Goal: Contribute content: Contribute content

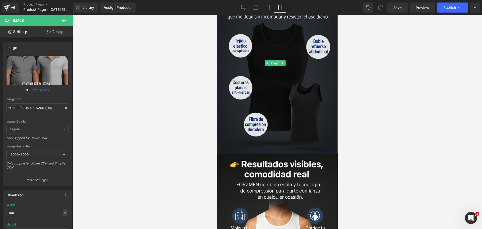
scroll to position [838, 0]
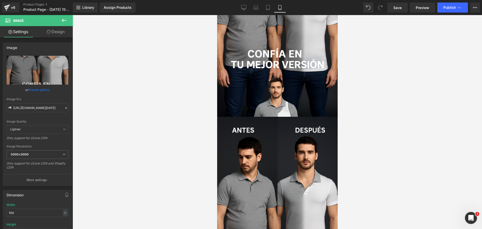
scroll to position [0, 0]
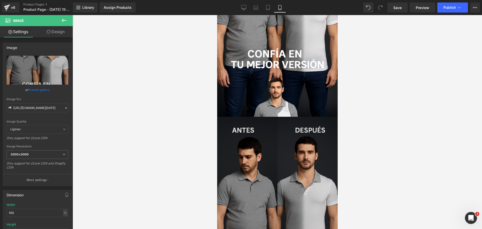
click at [239, 124] on img at bounding box center [277, 207] width 121 height 181
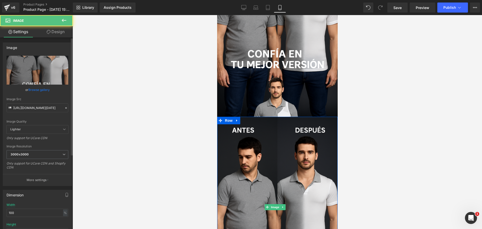
scroll to position [0, 87]
click at [32, 104] on input "https://i.ibb.co/276CTWL3/Chat-GPT-Image-10-oct-2025-07-59-29-p-m.png" at bounding box center [38, 108] width 62 height 9
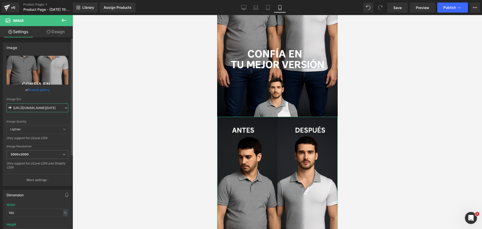
scroll to position [0, 62]
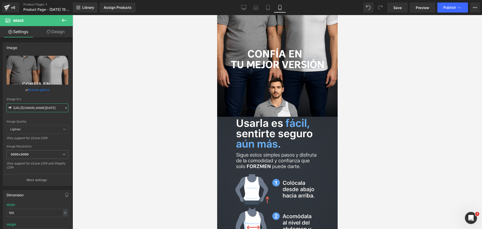
type input "[URL][DOMAIN_NAME][DATE]"
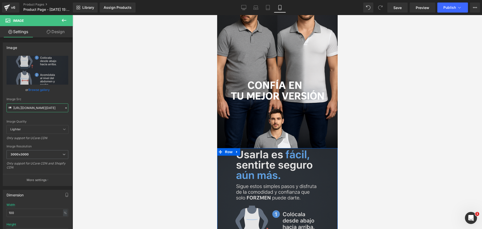
scroll to position [0, 0]
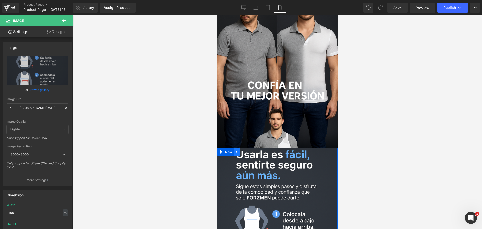
click at [238, 150] on icon at bounding box center [237, 152] width 4 height 4
click at [241, 148] on link at bounding box center [243, 152] width 7 height 8
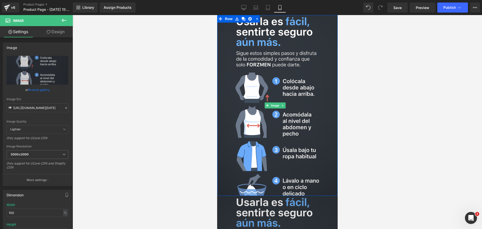
scroll to position [1326, 0]
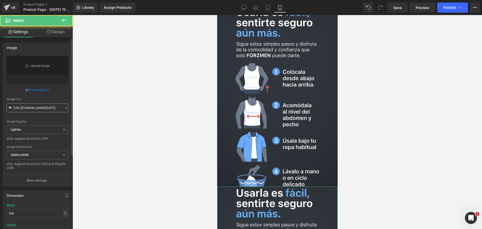
click at [42, 109] on input "[URL][DOMAIN_NAME][DATE]" at bounding box center [38, 108] width 62 height 9
type input "[URL][DOMAIN_NAME][DATE]"
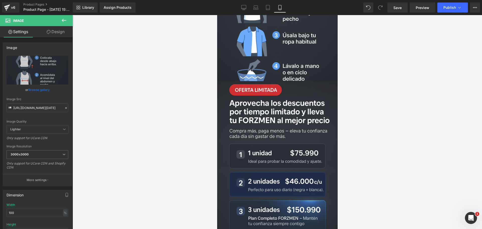
scroll to position [1451, 0]
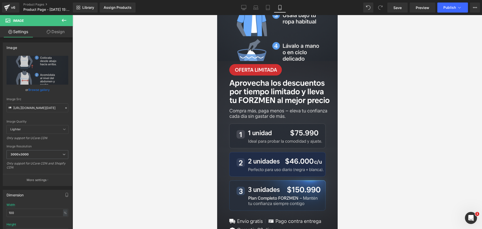
click at [387, 143] on div at bounding box center [278, 122] width 410 height 214
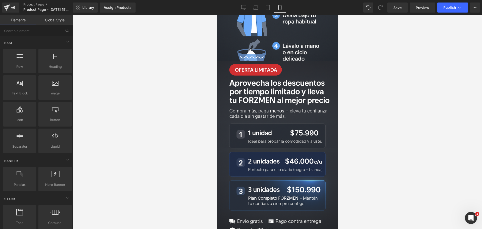
scroll to position [0, 260]
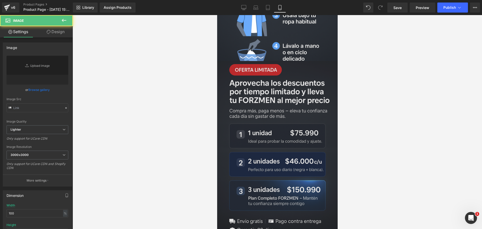
click at [300, 125] on img at bounding box center [277, 151] width 121 height 181
click at [272, 115] on img at bounding box center [277, 151] width 121 height 181
click at [239, 71] on div "Image Row" at bounding box center [277, 151] width 121 height 181
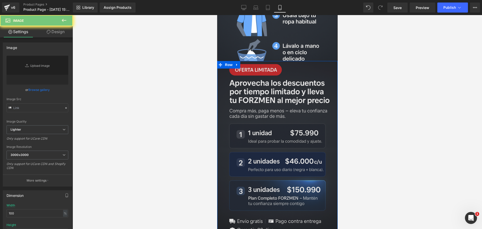
click at [239, 69] on link at bounding box center [237, 65] width 7 height 8
click at [242, 67] on icon at bounding box center [244, 65] width 4 height 4
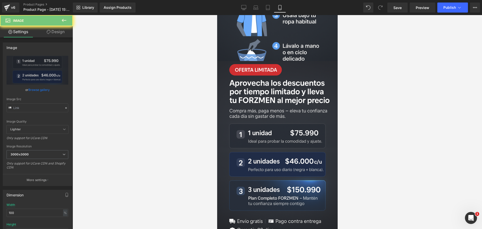
type input "[URL][DOMAIN_NAME][DATE]"
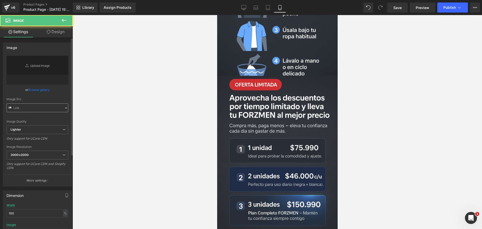
click at [36, 107] on input "text" at bounding box center [38, 108] width 62 height 9
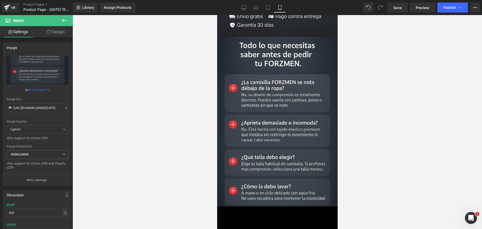
scroll to position [0, 87]
type input "[URL][DOMAIN_NAME][DATE]"
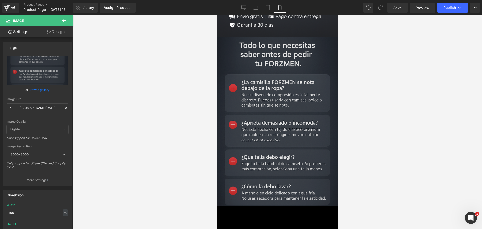
click at [247, 54] on img at bounding box center [277, 122] width 121 height 170
click at [245, 143] on img at bounding box center [277, 122] width 121 height 170
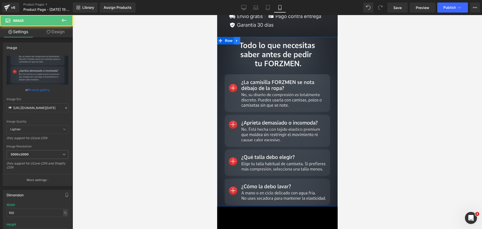
click at [235, 42] on icon at bounding box center [237, 41] width 4 height 4
click at [242, 42] on icon at bounding box center [244, 41] width 4 height 4
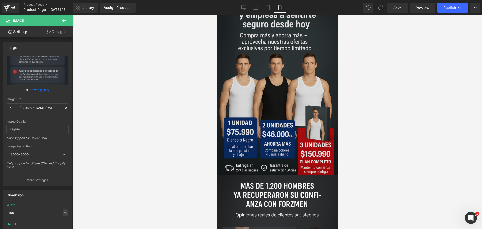
click at [264, 84] on img at bounding box center [277, 84] width 121 height 181
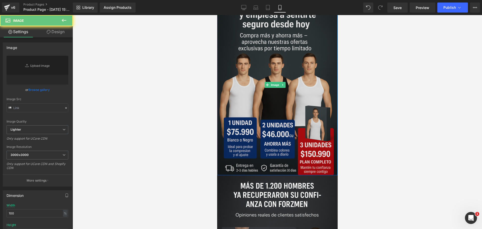
drag, startPoint x: 265, startPoint y: 106, endPoint x: 252, endPoint y: 123, distance: 21.4
click at [265, 106] on img at bounding box center [277, 84] width 121 height 181
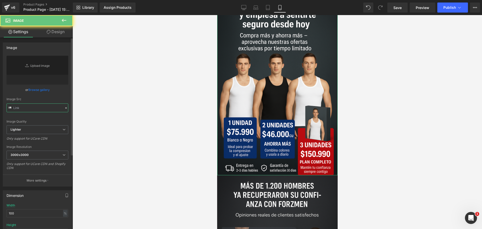
click at [35, 108] on input "text" at bounding box center [38, 108] width 62 height 9
paste input "[URL][DOMAIN_NAME][DATE]"
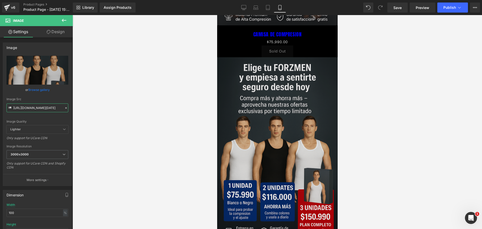
scroll to position [0, 173]
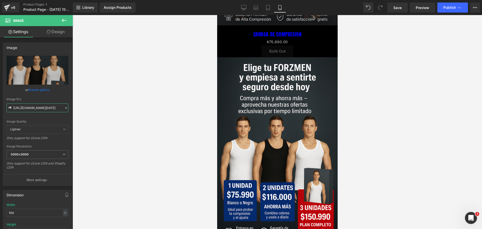
type input "[URL][DOMAIN_NAME][DATE]"
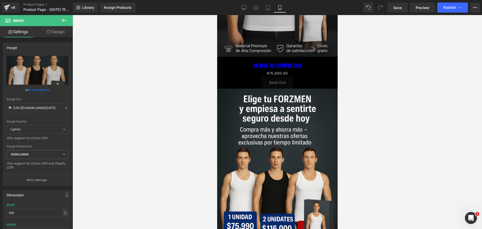
scroll to position [0, 0]
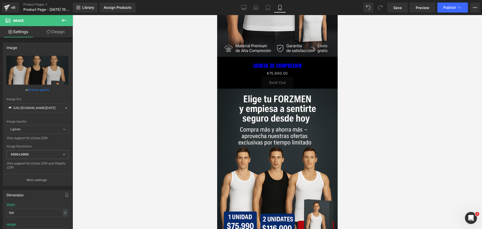
click at [398, 2] on div "Library Assign Products Product Preview No product match your search. Please tr…" at bounding box center [278, 7] width 410 height 15
click at [398, 3] on link "Save" at bounding box center [398, 8] width 20 height 10
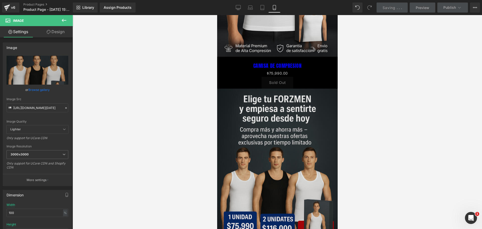
click at [261, 62] on div "CAMISA DE COMPRESION (P) Title" at bounding box center [277, 66] width 108 height 8
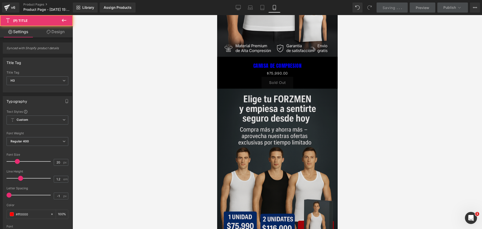
scroll to position [0, 0]
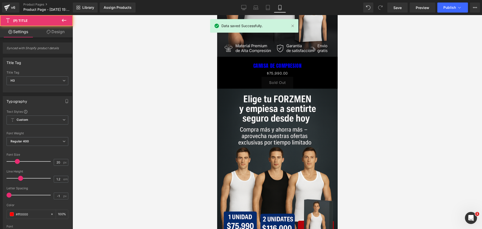
click at [287, 89] on div "CAMISA DE COMPRESION (P) Title $0 $75,990.00 (P) Price Sold Out (P) Cart Button…" at bounding box center [277, 73] width 113 height 32
click at [290, 69] on link "CAMISA DE COMPRESION" at bounding box center [277, 66] width 48 height 6
click at [271, 77] on div "$0 $75,990.00 (P) Price" at bounding box center [277, 73] width 108 height 7
click at [273, 70] on div "CAMISA DE COMPRESION (P) Title" at bounding box center [277, 66] width 108 height 8
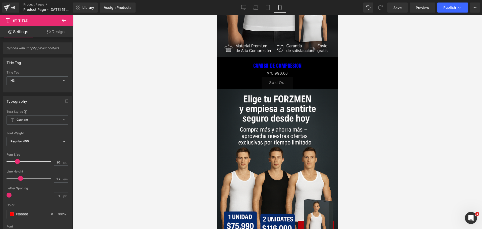
click at [279, 89] on div "CAMISA DE COMPRESION (P) Title $0 $75,990.00 (P) Price Sold Out (P) Cart Button…" at bounding box center [277, 73] width 113 height 32
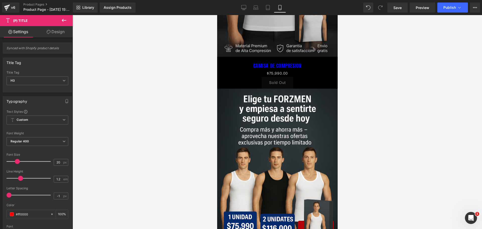
click at [301, 69] on link "CAMISA DE COMPRESION" at bounding box center [277, 66] width 48 height 6
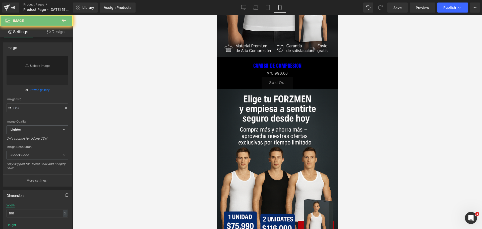
click at [267, 70] on div "CAMISA DE COMPRESION (P) Title" at bounding box center [277, 66] width 108 height 8
click at [269, 69] on span "(P) Title" at bounding box center [275, 66] width 13 height 6
click at [302, 69] on link "CAMISA DE COMPRESION" at bounding box center [277, 66] width 48 height 6
drag, startPoint x: 276, startPoint y: 156, endPoint x: 665, endPoint y: 22, distance: 412.0
click at [276, 70] on div "CAMISA DE COMPRESION (P) Title" at bounding box center [277, 66] width 108 height 8
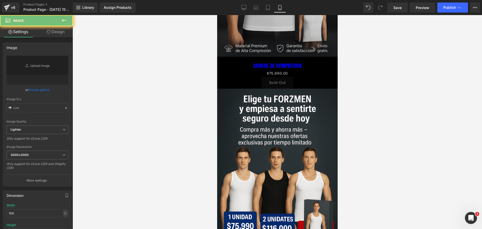
click at [275, 69] on span "(P) Title" at bounding box center [275, 66] width 13 height 6
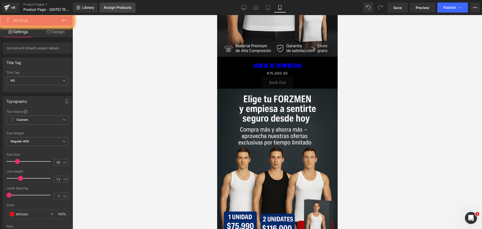
click at [111, 8] on div "Assign Products" at bounding box center [118, 8] width 28 height 4
click at [57, 33] on link "Design" at bounding box center [55, 31] width 36 height 11
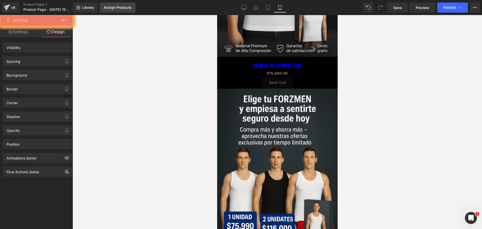
click at [28, 32] on link "Settings" at bounding box center [18, 31] width 36 height 11
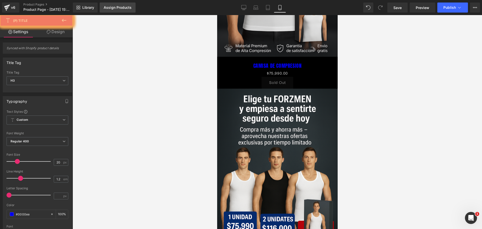
click at [101, 10] on link "Assign Products" at bounding box center [118, 8] width 36 height 10
click at [111, 9] on div "Assign Products" at bounding box center [118, 8] width 28 height 4
click at [111, 10] on link "Assign Products" at bounding box center [118, 8] width 36 height 10
click at [115, 6] on div "Assign Products" at bounding box center [118, 8] width 28 height 4
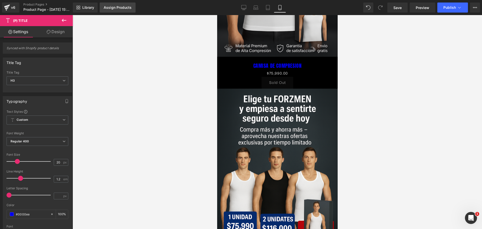
click at [118, 6] on div "Assign Products" at bounding box center [118, 8] width 28 height 4
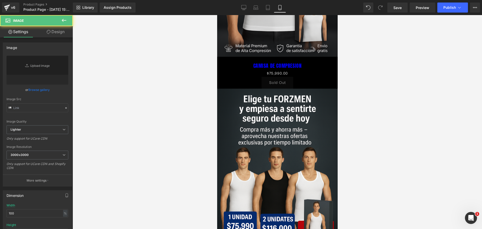
click at [298, 69] on link "CAMISA DE COMPRESION" at bounding box center [277, 66] width 48 height 6
click at [448, 15] on div "Library Assign Products Product Preview No product match your search. Please tr…" at bounding box center [278, 7] width 410 height 15
click at [448, 13] on div "Library Assign Products Product Preview No product match your search. Please tr…" at bounding box center [278, 7] width 410 height 15
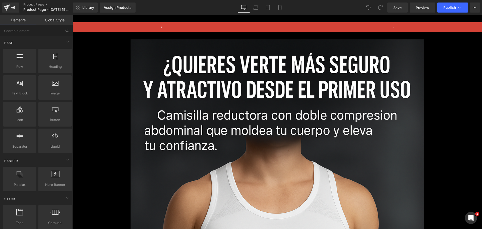
scroll to position [0, 222]
click at [130, 7] on div "Assign Products" at bounding box center [118, 8] width 28 height 4
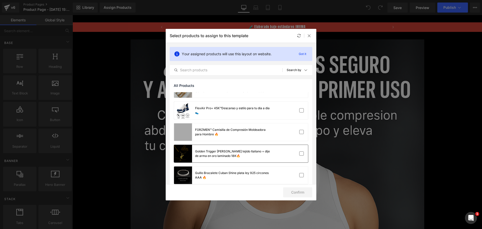
scroll to position [377, 0]
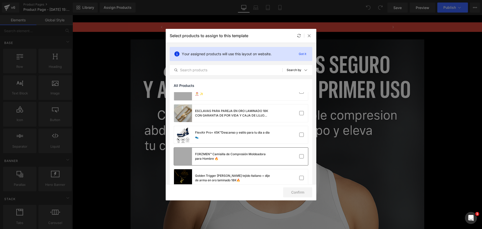
click at [238, 155] on div "FORZMEN™ Camisilla de Compresión Moldeadora para Hombre 🔥" at bounding box center [232, 156] width 75 height 9
click at [292, 190] on button "Confirm" at bounding box center [297, 192] width 29 height 10
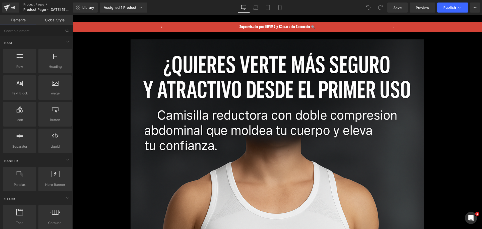
scroll to position [0, 665]
click at [281, 10] on icon at bounding box center [280, 7] width 3 height 5
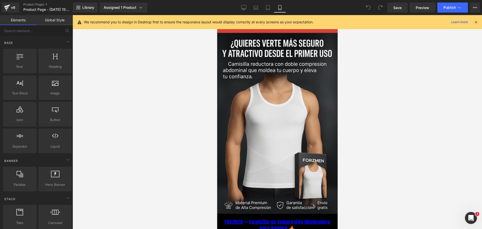
scroll to position [0, 260]
click at [246, 10] on link "Desktop" at bounding box center [244, 8] width 12 height 10
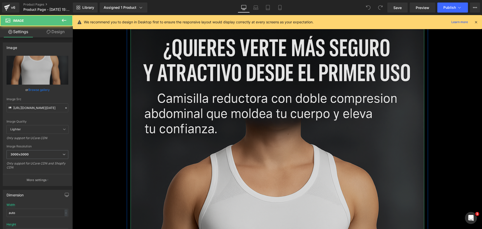
scroll to position [0, 0]
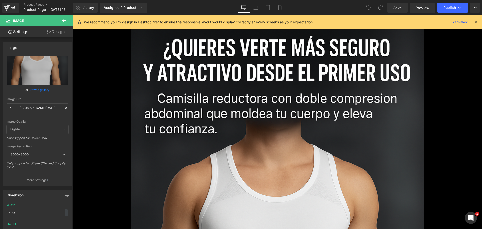
click at [477, 25] on div at bounding box center [476, 22] width 4 height 6
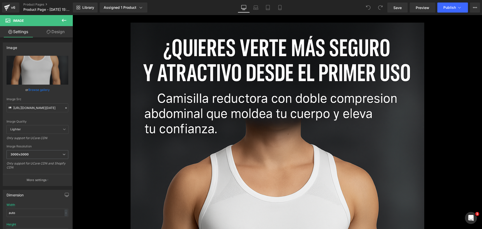
click at [134, 15] on div "Library Assigned 1 Product Product Preview FORZMEN™ Camisilla de Compresión Mol…" at bounding box center [278, 7] width 410 height 15
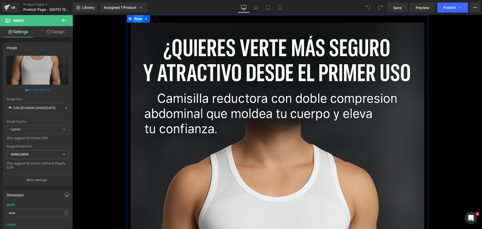
click at [134, 21] on span "Row" at bounding box center [138, 19] width 10 height 8
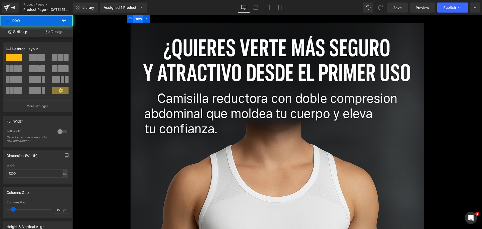
scroll to position [0, 222]
click at [54, 33] on link "Design" at bounding box center [54, 31] width 36 height 11
click at [0, 0] on div "Visibility" at bounding box center [0, 0] width 0 height 0
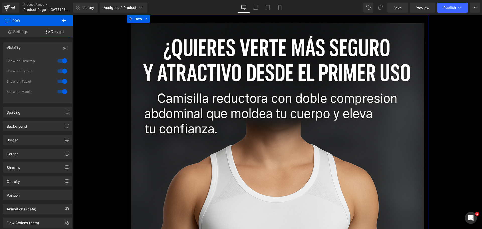
click at [63, 61] on div at bounding box center [62, 61] width 12 height 8
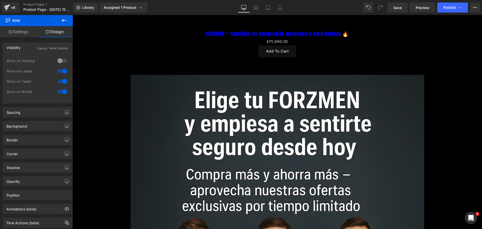
scroll to position [0, 443]
click at [62, 69] on div at bounding box center [62, 71] width 12 height 8
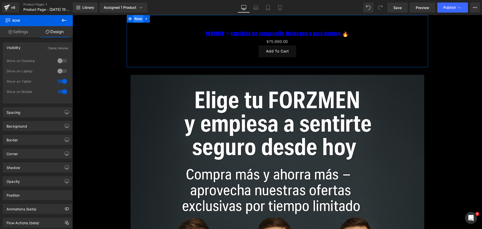
click at [134, 22] on span "Row" at bounding box center [138, 19] width 10 height 8
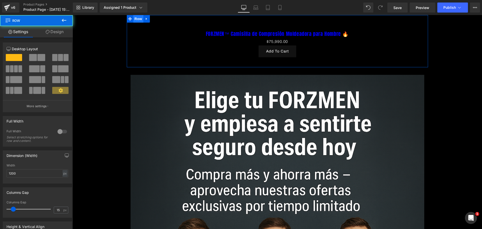
scroll to position [0, 665]
click at [63, 34] on link "Design" at bounding box center [54, 31] width 36 height 11
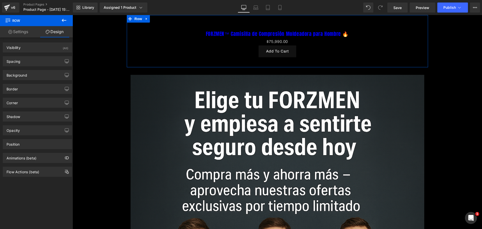
click at [49, 53] on div "Spacing [GEOGRAPHIC_DATA] auto auto auto auto [GEOGRAPHIC_DATA]" at bounding box center [37, 60] width 75 height 14
click at [51, 50] on div "Visibility (All)" at bounding box center [37, 48] width 69 height 10
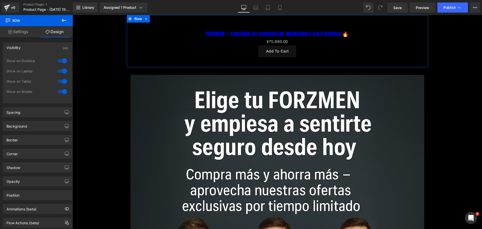
scroll to position [0, 0]
click at [63, 62] on div at bounding box center [62, 61] width 12 height 8
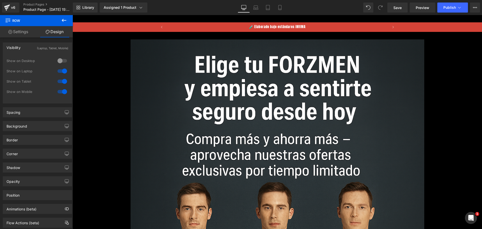
click at [64, 68] on div at bounding box center [62, 71] width 12 height 8
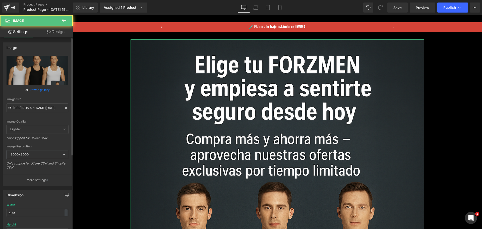
click at [59, 39] on div "Image [URL][DOMAIN_NAME][DATE] Replace Image Upload image or Browse gallery Ima…" at bounding box center [37, 113] width 75 height 148
click at [57, 36] on link "Design" at bounding box center [55, 31] width 36 height 11
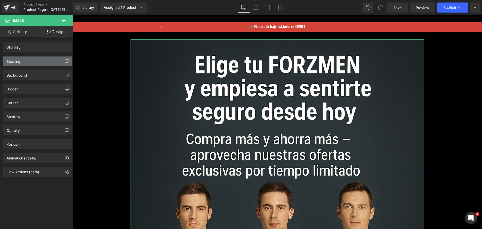
click at [65, 53] on div "Spacing [GEOGRAPHIC_DATA] [GEOGRAPHIC_DATA]" at bounding box center [37, 60] width 75 height 14
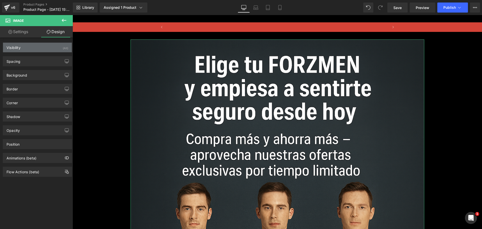
scroll to position [0, 222]
click at [59, 45] on div "Visibility (All)" at bounding box center [37, 48] width 69 height 10
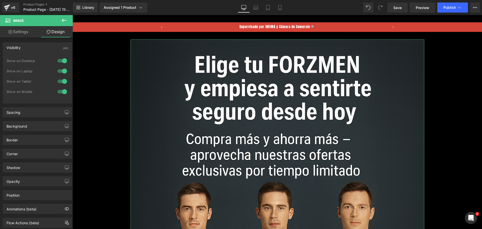
click at [62, 59] on div at bounding box center [62, 61] width 12 height 8
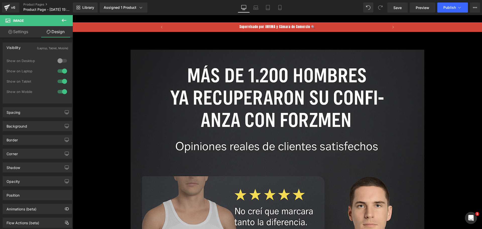
click at [59, 69] on div at bounding box center [62, 71] width 12 height 8
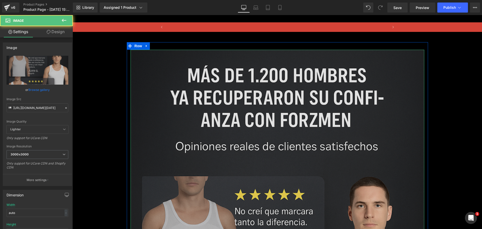
scroll to position [0, 443]
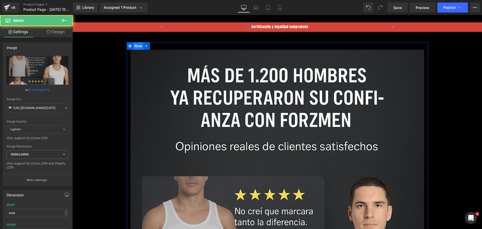
click at [136, 48] on span "Row" at bounding box center [138, 46] width 10 height 8
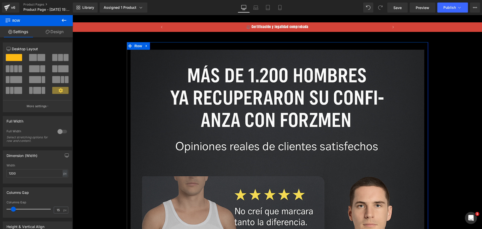
click at [52, 29] on link "Design" at bounding box center [54, 31] width 36 height 11
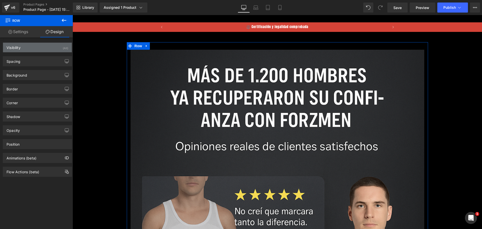
click at [53, 43] on div "Visibility (All)" at bounding box center [37, 48] width 69 height 10
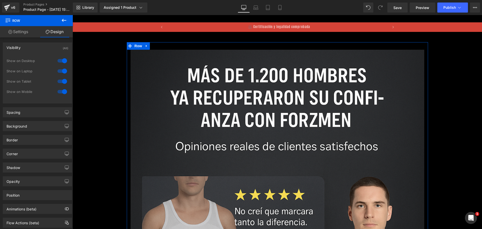
click at [63, 61] on div at bounding box center [62, 61] width 12 height 8
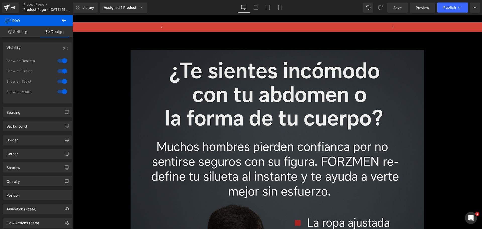
scroll to position [0, 665]
click at [64, 68] on div at bounding box center [62, 71] width 12 height 8
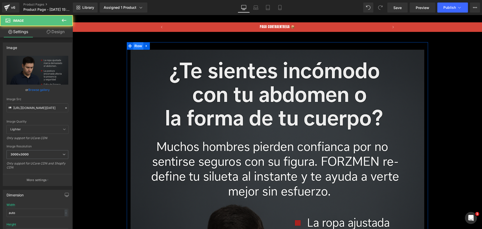
click at [134, 44] on span "Row" at bounding box center [138, 46] width 10 height 8
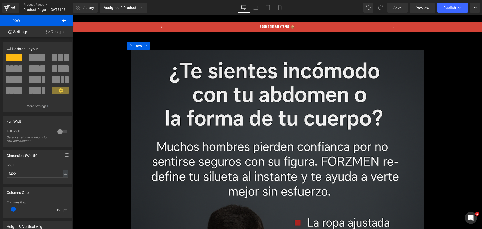
click at [55, 28] on link "Design" at bounding box center [54, 31] width 36 height 11
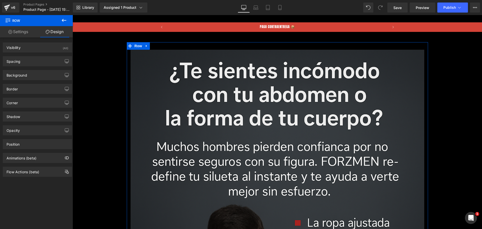
click at [62, 53] on div "Spacing [GEOGRAPHIC_DATA] auto auto auto auto [GEOGRAPHIC_DATA]" at bounding box center [37, 60] width 75 height 14
click at [65, 51] on div "(All)" at bounding box center [66, 47] width 6 height 8
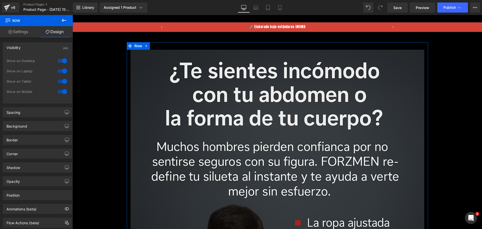
click at [64, 62] on div at bounding box center [62, 61] width 12 height 8
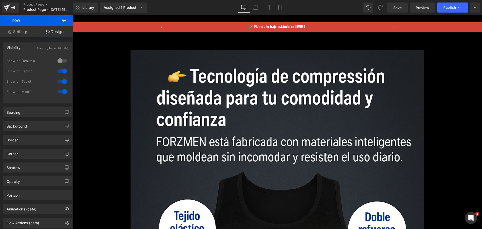
click at [64, 66] on div "Show on Desktop" at bounding box center [38, 63] width 62 height 10
click at [64, 68] on div at bounding box center [62, 71] width 12 height 8
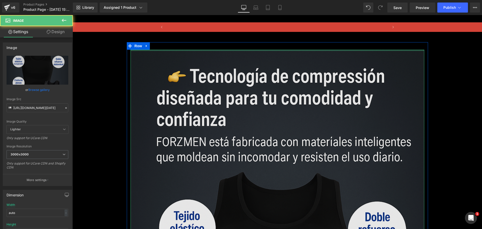
scroll to position [0, 222]
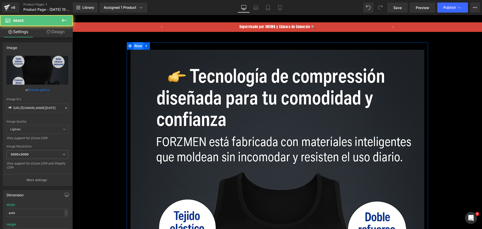
click at [136, 46] on span "Row" at bounding box center [138, 46] width 10 height 8
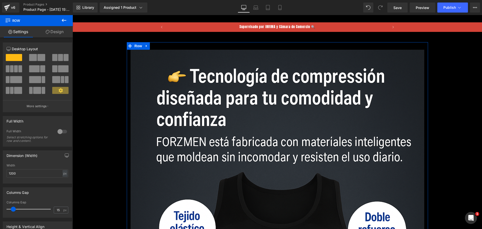
click at [53, 28] on link "Design" at bounding box center [54, 31] width 36 height 11
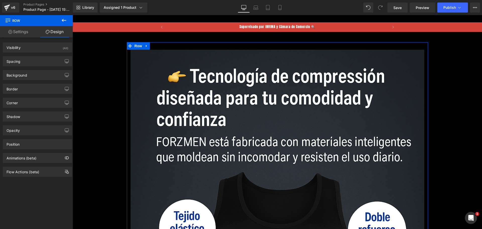
click at [63, 49] on div "(All)" at bounding box center [66, 47] width 6 height 8
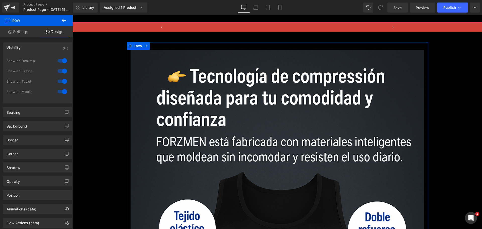
scroll to position [0, 443]
click at [64, 62] on div at bounding box center [62, 61] width 12 height 8
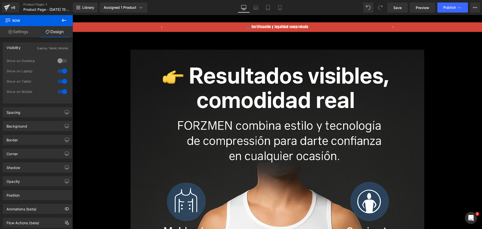
click at [61, 69] on div at bounding box center [62, 71] width 12 height 8
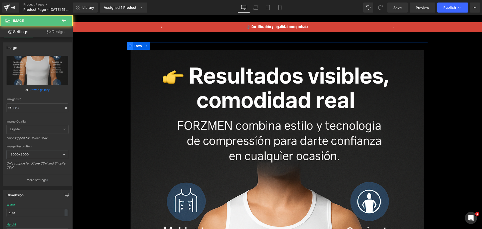
type input "[URL][DOMAIN_NAME][DATE]"
click at [134, 45] on span "Row" at bounding box center [138, 46] width 10 height 8
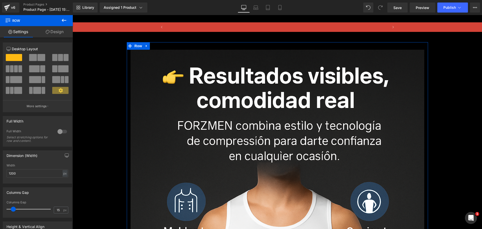
click at [54, 26] on link "Design" at bounding box center [54, 31] width 36 height 11
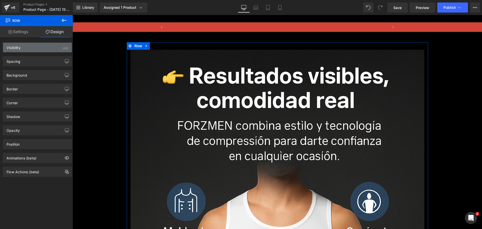
click at [60, 51] on div "Visibility (All)" at bounding box center [37, 48] width 69 height 10
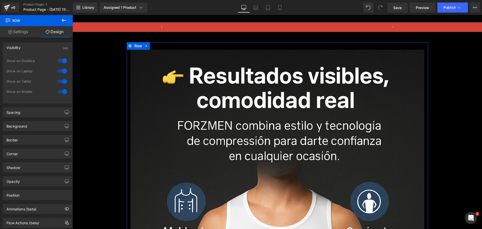
scroll to position [0, 665]
click at [65, 62] on div at bounding box center [62, 61] width 12 height 8
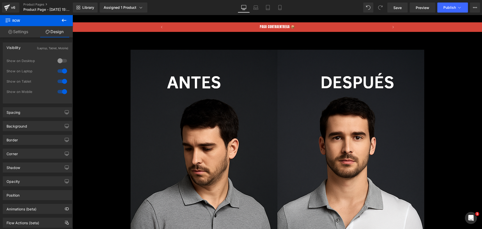
click at [63, 73] on div at bounding box center [62, 71] width 12 height 8
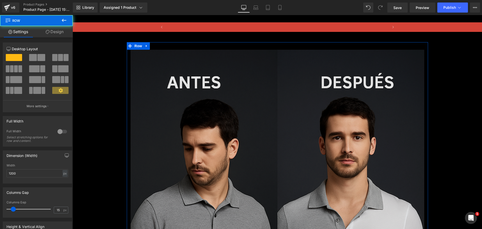
scroll to position [0, 0]
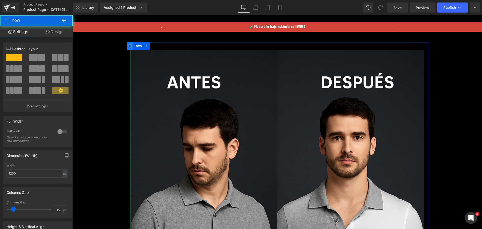
click at [129, 47] on icon at bounding box center [130, 46] width 4 height 4
click at [133, 47] on span "Row" at bounding box center [138, 46] width 10 height 8
click at [63, 32] on link "Design" at bounding box center [54, 31] width 36 height 11
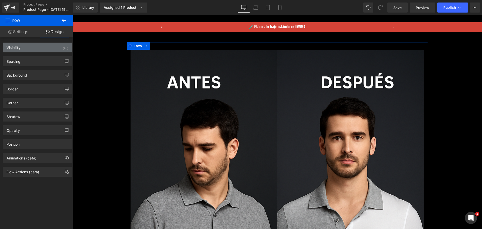
click at [60, 49] on div "Visibility (All)" at bounding box center [37, 48] width 69 height 10
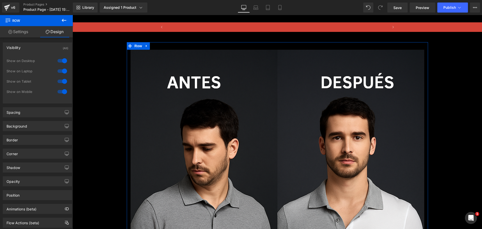
scroll to position [0, 222]
click at [67, 62] on div "0|0|0|0 1 Show on Desktop 1 Show on Laptop 1 Show on Tablet 1 Show on Mobile" at bounding box center [37, 79] width 69 height 47
click at [65, 62] on div at bounding box center [62, 61] width 12 height 8
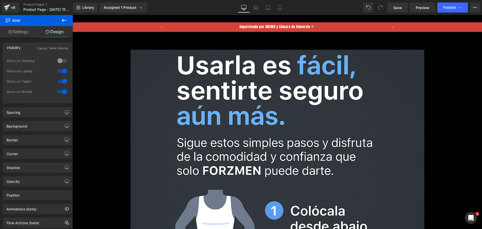
click at [64, 70] on div at bounding box center [62, 71] width 12 height 8
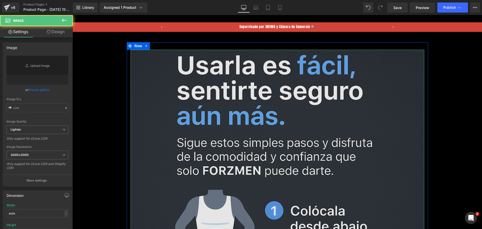
type input "[URL][DOMAIN_NAME][DATE]"
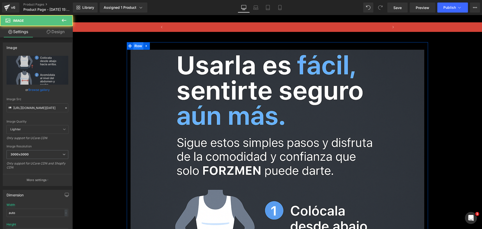
click at [135, 44] on span "Row" at bounding box center [138, 46] width 10 height 8
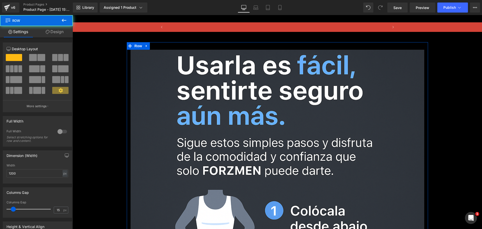
scroll to position [0, 443]
click at [53, 32] on link "Design" at bounding box center [54, 31] width 36 height 11
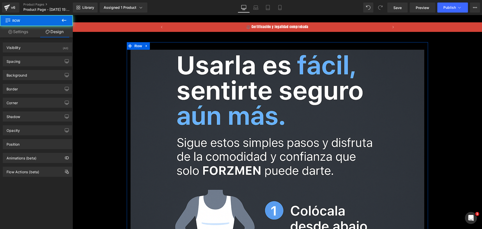
click at [58, 53] on div "Spacing [GEOGRAPHIC_DATA] auto auto auto auto [GEOGRAPHIC_DATA]" at bounding box center [37, 60] width 75 height 14
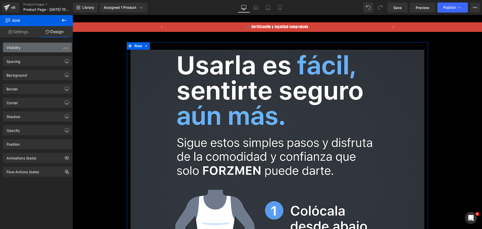
click at [57, 47] on div "Visibility (All)" at bounding box center [37, 48] width 69 height 10
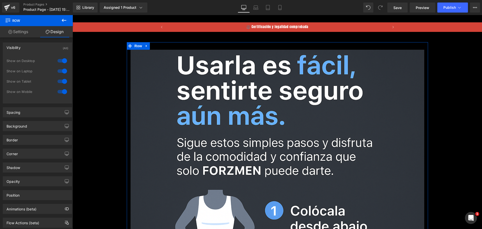
click at [61, 61] on div at bounding box center [62, 61] width 12 height 8
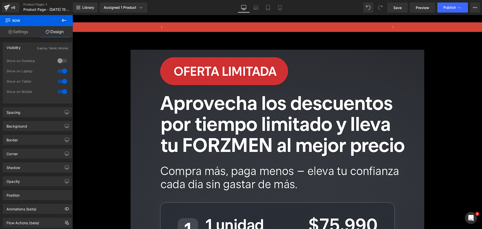
scroll to position [0, 665]
click at [62, 68] on div at bounding box center [62, 71] width 12 height 8
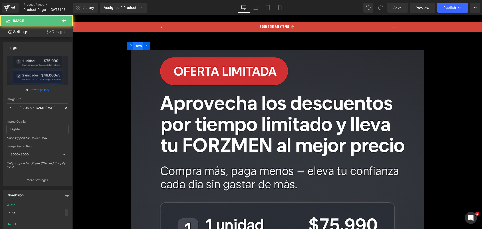
click at [135, 47] on span "Row" at bounding box center [138, 46] width 10 height 8
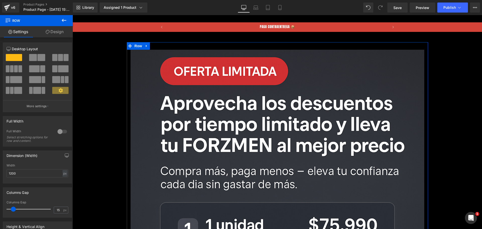
click at [55, 34] on link "Design" at bounding box center [54, 31] width 36 height 11
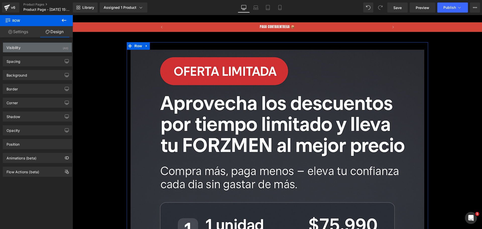
click at [56, 47] on div "Visibility (All)" at bounding box center [37, 48] width 69 height 10
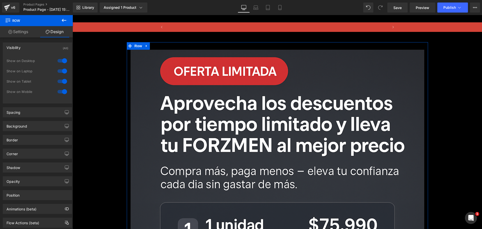
scroll to position [0, 0]
click at [59, 59] on div at bounding box center [62, 61] width 12 height 8
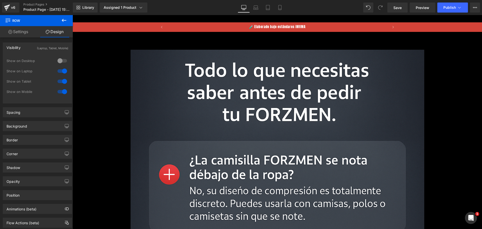
click at [63, 68] on div at bounding box center [62, 71] width 12 height 8
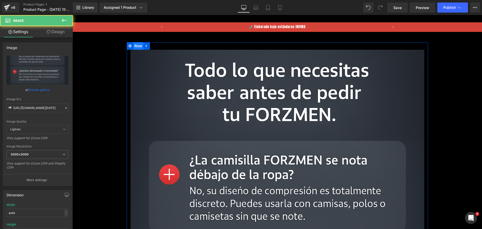
click at [139, 44] on span "Row" at bounding box center [138, 46] width 10 height 8
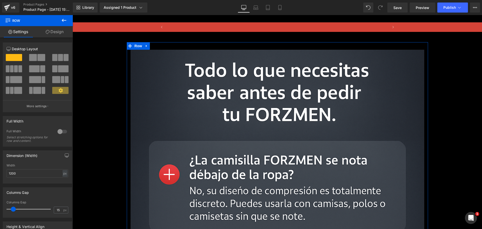
scroll to position [0, 222]
click at [56, 35] on link "Design" at bounding box center [54, 31] width 36 height 11
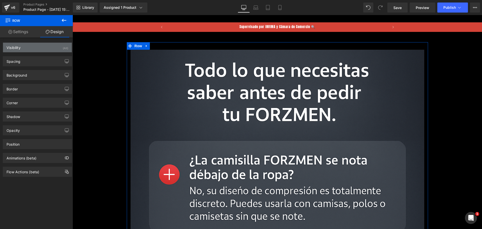
click at [54, 48] on div "Visibility (All)" at bounding box center [37, 48] width 69 height 10
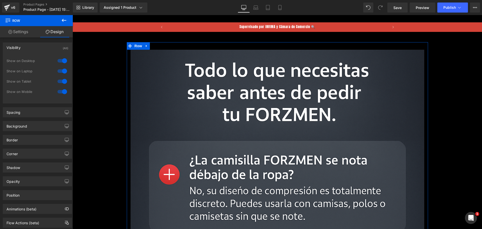
click at [64, 60] on div at bounding box center [62, 61] width 12 height 8
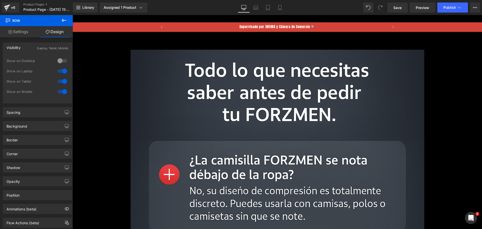
click at [61, 71] on div at bounding box center [62, 71] width 12 height 8
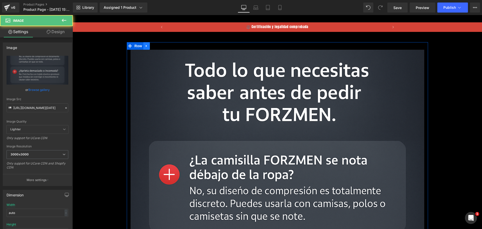
click at [143, 44] on link at bounding box center [146, 46] width 7 height 8
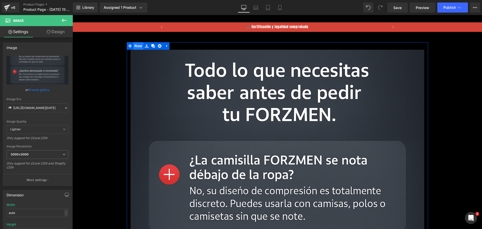
click at [139, 45] on span "Row" at bounding box center [138, 46] width 10 height 8
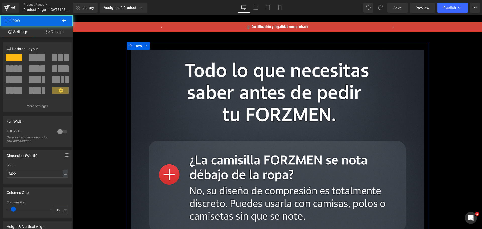
click at [55, 33] on link "Design" at bounding box center [54, 31] width 36 height 11
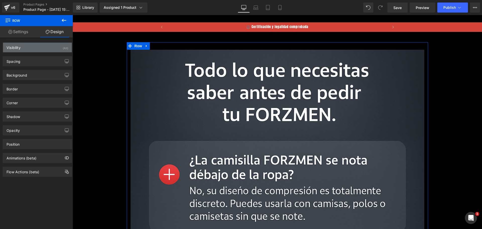
click at [54, 51] on div "Visibility (All)" at bounding box center [37, 48] width 69 height 10
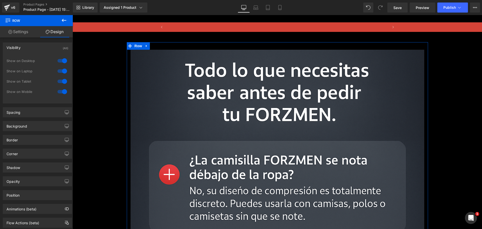
scroll to position [0, 665]
click at [59, 59] on div at bounding box center [62, 61] width 12 height 8
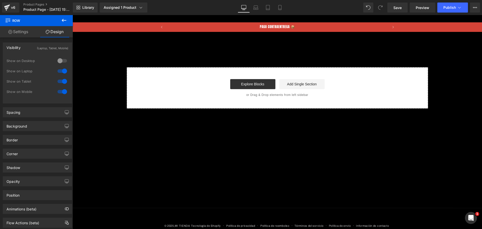
click at [62, 68] on div at bounding box center [62, 71] width 12 height 8
click at [248, 47] on div "Image Row FORZMEN™ Camisilla de Compresión Moldeadora para Hombre 🔥 (P) Title $…" at bounding box center [278, 70] width 410 height 77
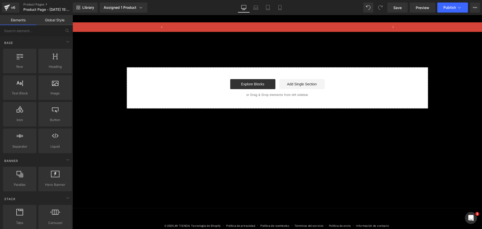
scroll to position [0, 0]
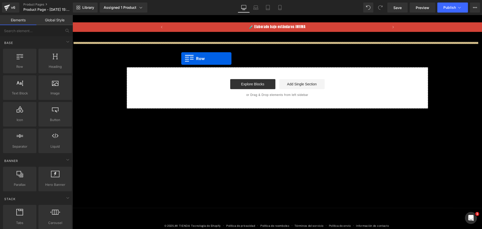
drag, startPoint x: 88, startPoint y: 74, endPoint x: 209, endPoint y: 59, distance: 121.6
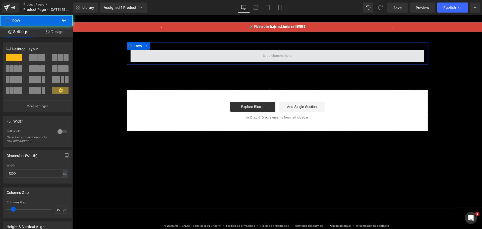
click at [209, 55] on span at bounding box center [278, 56] width 294 height 13
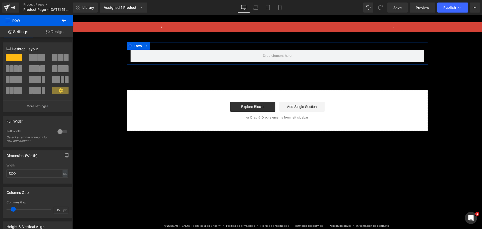
scroll to position [0, 222]
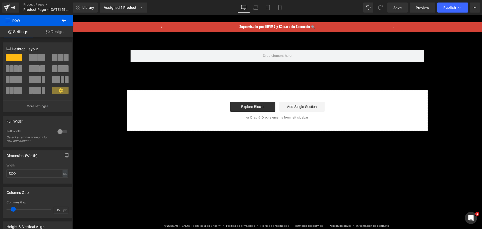
click at [62, 23] on button at bounding box center [64, 20] width 18 height 11
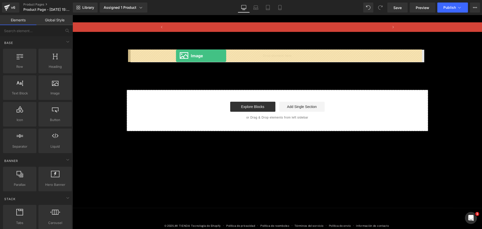
drag, startPoint x: 135, startPoint y: 106, endPoint x: 176, endPoint y: 56, distance: 64.9
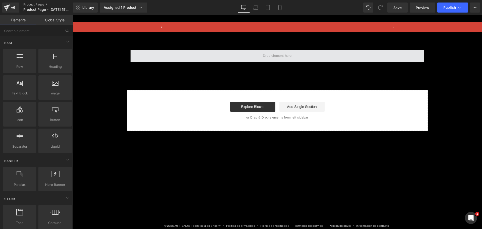
scroll to position [0, 443]
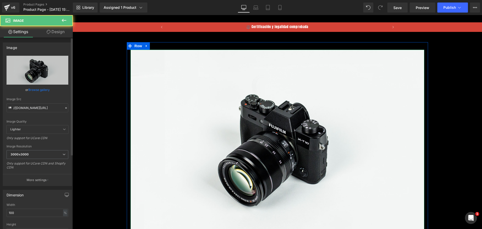
click at [39, 114] on div "Image Quality Lighter Lightest Lighter Lighter Lightest Only support for UCare …" at bounding box center [38, 91] width 62 height 70
click at [38, 108] on input "//[DOMAIN_NAME][URL]" at bounding box center [38, 108] width 62 height 9
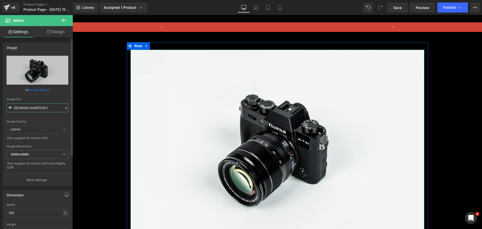
paste input "[URL][DOMAIN_NAME][DOMAIN_NAME]"
type input "[URL][DOMAIN_NAME]"
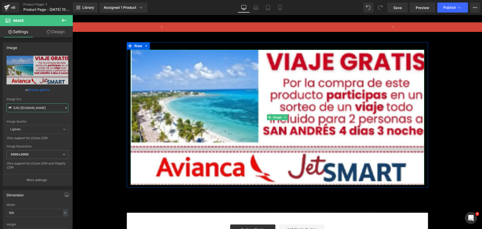
scroll to position [0, 0]
click at [137, 46] on span "Row" at bounding box center [138, 46] width 10 height 8
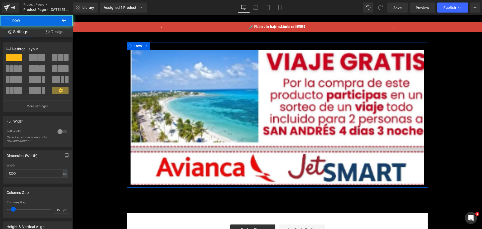
click at [53, 29] on link "Design" at bounding box center [54, 31] width 36 height 11
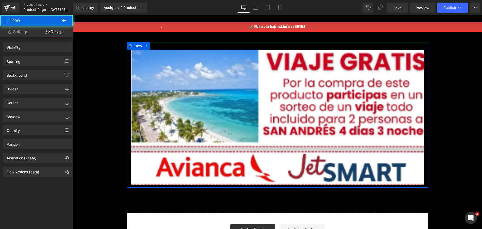
click at [47, 42] on div "Visibility 0|0|0|0" at bounding box center [37, 47] width 69 height 10
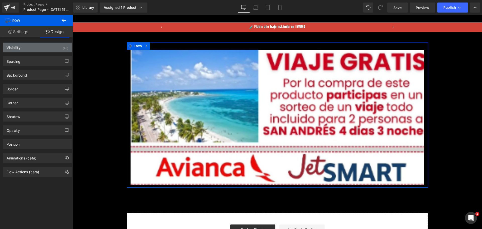
click at [48, 43] on div "Visibility (All)" at bounding box center [37, 48] width 69 height 10
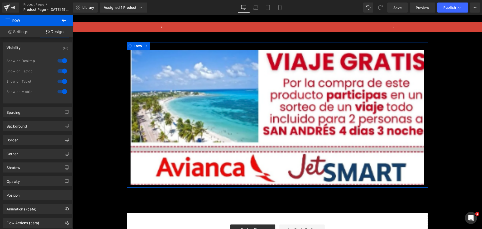
scroll to position [0, 222]
click at [63, 80] on div at bounding box center [62, 81] width 12 height 8
click at [61, 90] on div at bounding box center [62, 92] width 12 height 8
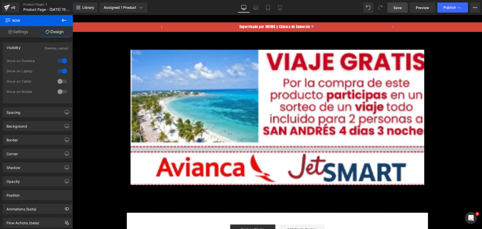
click at [397, 8] on span "Save" at bounding box center [398, 7] width 8 height 5
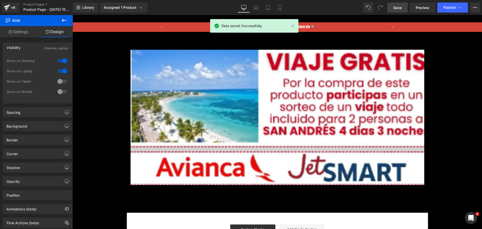
click at [289, 3] on div "Library Assigned 1 Product Product Preview FORZMEN™ Camisilla de Compresión Mol…" at bounding box center [278, 8] width 410 height 10
click at [281, 6] on icon at bounding box center [280, 7] width 5 height 5
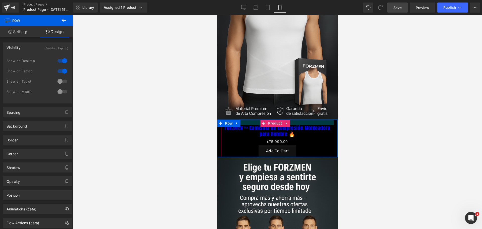
scroll to position [0, 260]
drag, startPoint x: 273, startPoint y: 126, endPoint x: 248, endPoint y: 120, distance: 25.8
click at [273, 128] on span "(P) Title" at bounding box center [275, 132] width 16 height 8
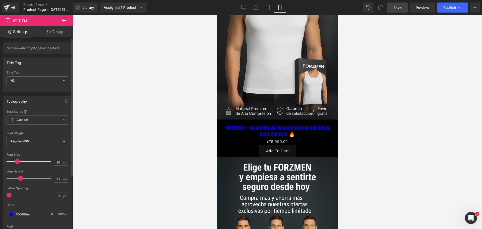
scroll to position [0, 0]
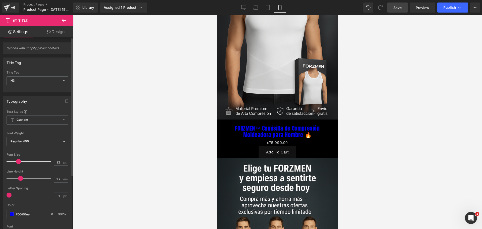
type input "21"
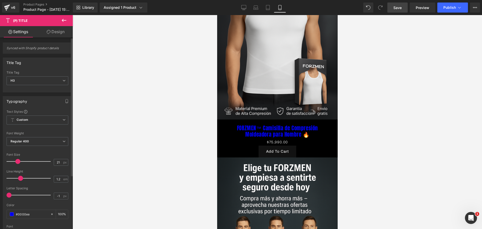
click at [17, 161] on span at bounding box center [17, 161] width 5 height 5
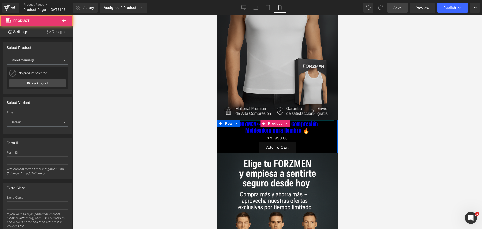
drag, startPoint x: 296, startPoint y: 116, endPoint x: 298, endPoint y: 112, distance: 4.5
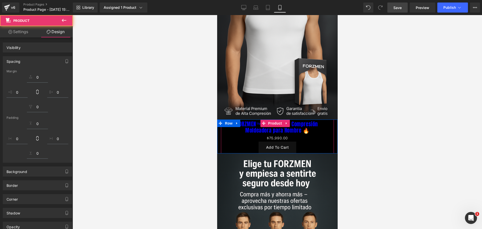
click at [293, 135] on div "$0 $75,990.00" at bounding box center [277, 138] width 108 height 7
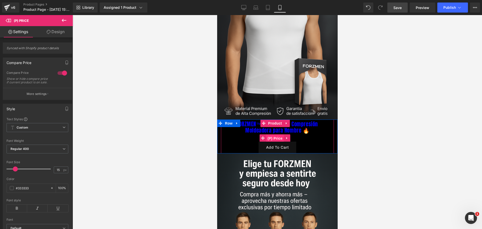
click at [278, 135] on span "(P) Price" at bounding box center [275, 139] width 18 height 8
click at [292, 135] on div "$0 $75,990.00" at bounding box center [277, 138] width 108 height 7
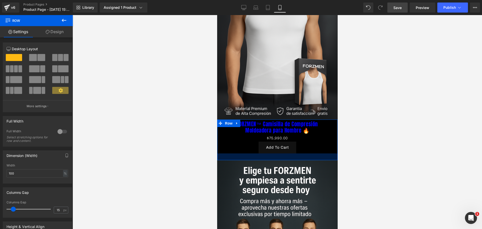
drag, startPoint x: 277, startPoint y: 146, endPoint x: 277, endPoint y: 153, distance: 6.8
click at [277, 154] on div at bounding box center [277, 157] width 121 height 7
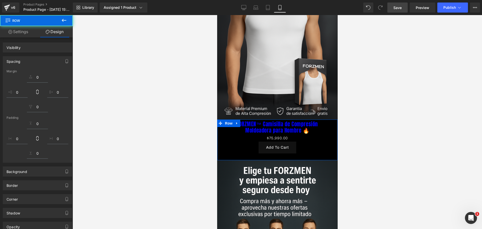
click at [317, 142] on div "Add To Cart" at bounding box center [277, 148] width 108 height 12
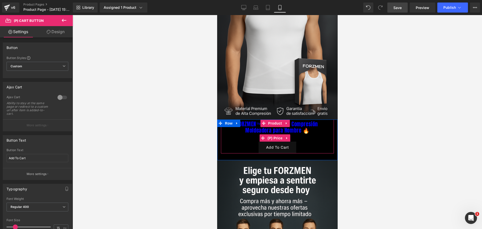
scroll to position [0, 87]
click at [276, 135] on span "(P) Price" at bounding box center [275, 139] width 18 height 8
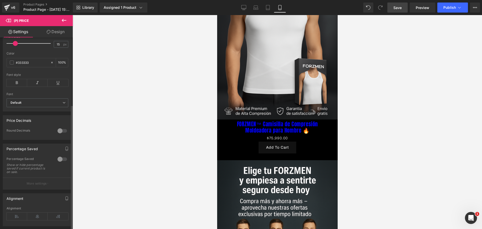
scroll to position [0, 260]
click at [61, 163] on div at bounding box center [62, 159] width 12 height 8
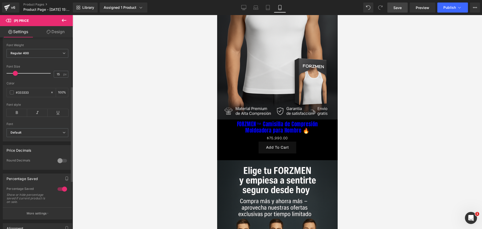
scroll to position [0, 0]
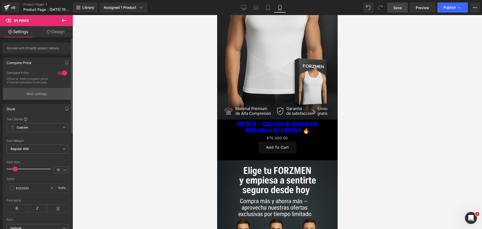
click at [45, 96] on p "More settings" at bounding box center [37, 94] width 20 height 5
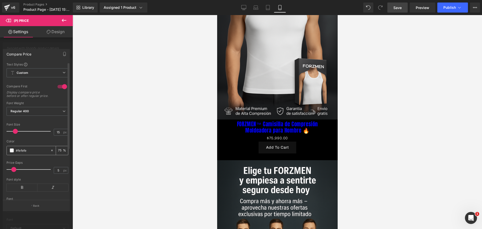
scroll to position [0, 87]
click at [9, 155] on div "#fefefe" at bounding box center [28, 150] width 43 height 9
click at [10, 153] on span at bounding box center [12, 151] width 4 height 4
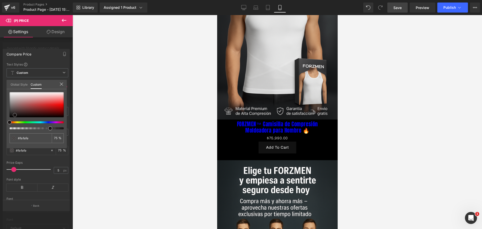
type input "#f9f9f9"
type input "#000000"
type input "#403a3a"
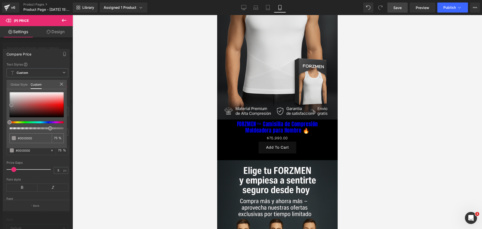
type input "#403a3a"
type input "#bcbcbc"
type input "#f4f4f4"
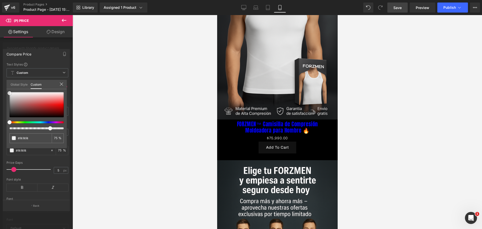
type input "#ffffff"
drag, startPoint x: 10, startPoint y: 94, endPoint x: 7, endPoint y: 89, distance: 5.6
click at [7, 89] on div "Global Style Custom Setup Global Style #ffffff 75 %" at bounding box center [37, 87] width 60 height 15
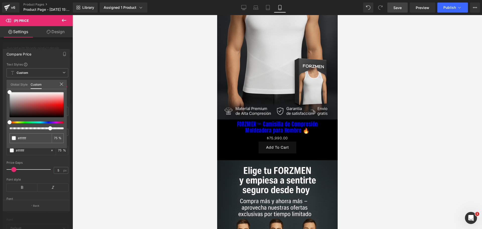
click at [102, 106] on div at bounding box center [278, 122] width 410 height 214
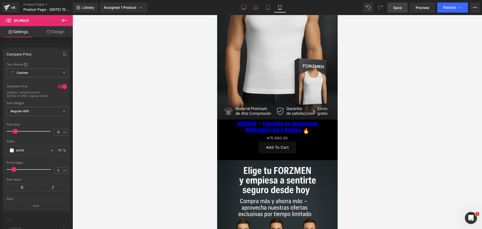
scroll to position [0, 87]
click at [398, 9] on span "Save" at bounding box center [398, 7] width 8 height 5
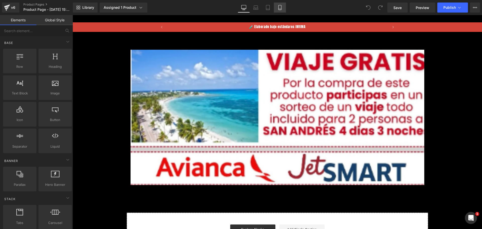
click at [279, 6] on icon at bounding box center [280, 7] width 5 height 5
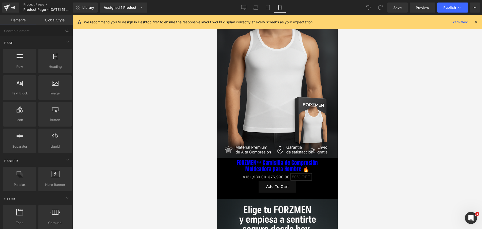
scroll to position [63, 0]
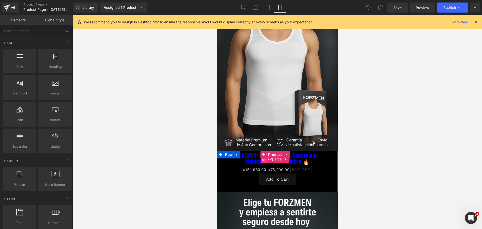
click at [277, 156] on span "(P) Title" at bounding box center [275, 160] width 16 height 8
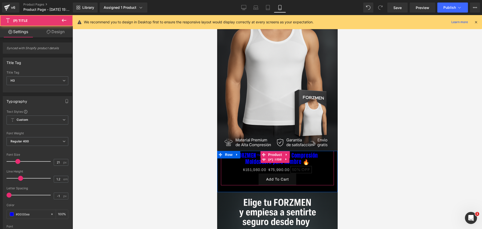
scroll to position [0, 0]
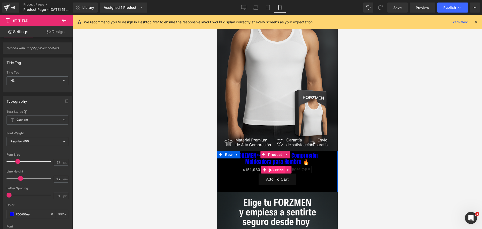
drag, startPoint x: 274, startPoint y: 164, endPoint x: 411, endPoint y: 163, distance: 136.2
click at [274, 166] on span "(P) Price" at bounding box center [277, 170] width 18 height 8
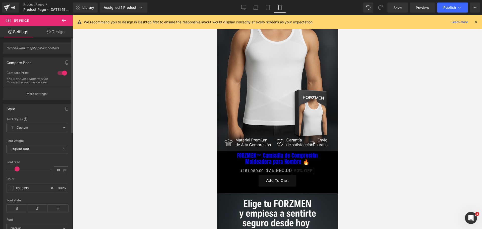
scroll to position [0, 173]
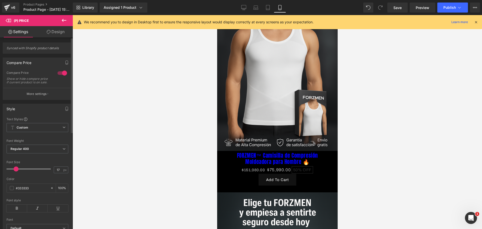
type input "18"
click at [17, 172] on span at bounding box center [16, 169] width 5 height 5
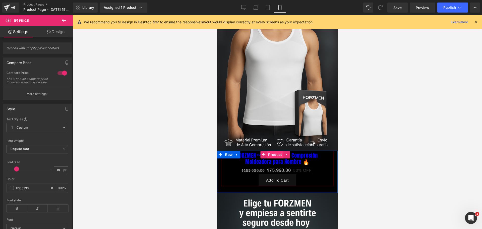
click at [270, 151] on span "Product" at bounding box center [275, 155] width 16 height 8
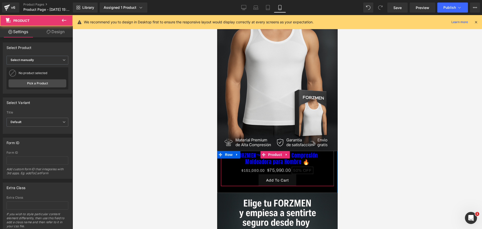
scroll to position [0, 260]
click at [274, 156] on span "(P) Title" at bounding box center [275, 160] width 16 height 8
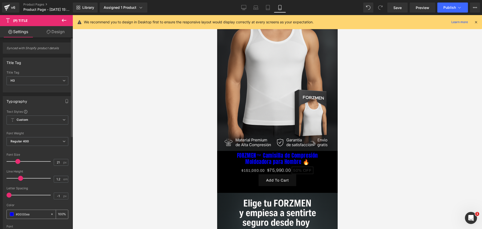
click at [13, 217] on div "#0000ee" at bounding box center [28, 214] width 43 height 9
click at [10, 216] on span at bounding box center [12, 214] width 4 height 4
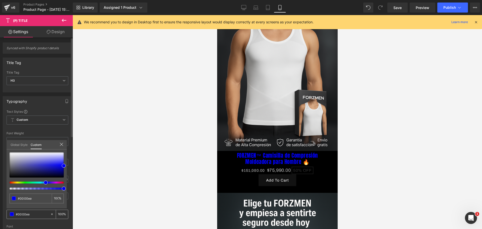
scroll to position [0, 0]
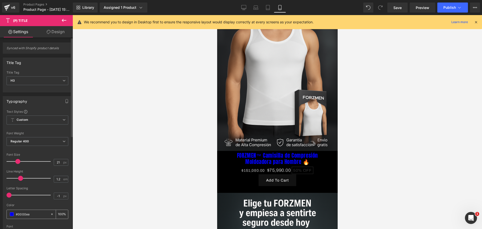
click at [13, 211] on div "#0000ee" at bounding box center [28, 214] width 43 height 9
click at [12, 213] on span at bounding box center [12, 214] width 4 height 4
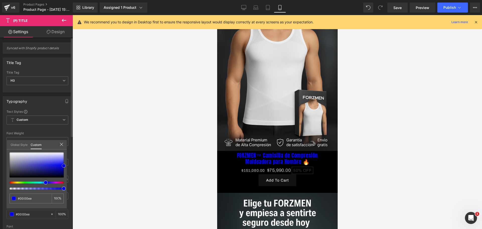
type input "#c3c3ca"
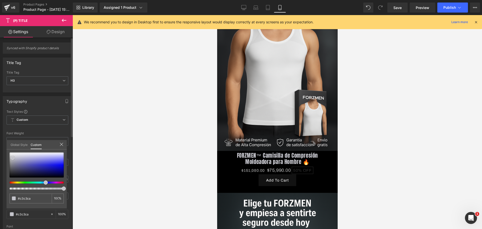
type input "#cdcdd0"
type input "#cecece"
type input "#d6d6d6"
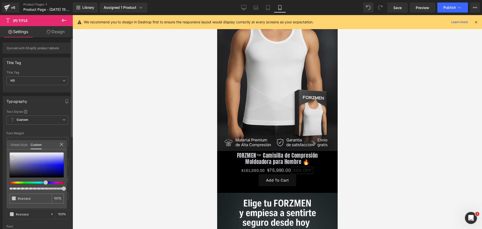
type input "#d6d6d6"
type input "#dddddd"
type input "#efefef"
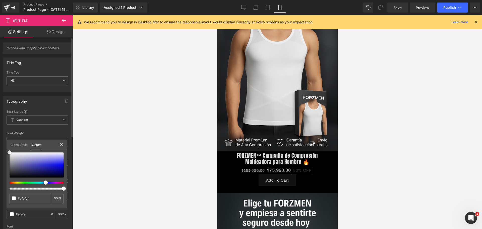
type input "#ffffff"
drag, startPoint x: 13, startPoint y: 158, endPoint x: 8, endPoint y: 150, distance: 9.1
click at [8, 150] on div "#ffffff 100 %" at bounding box center [37, 153] width 60 height 6
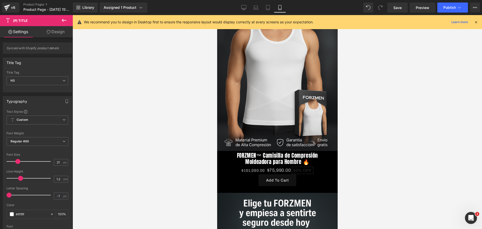
click at [100, 149] on div at bounding box center [278, 122] width 410 height 214
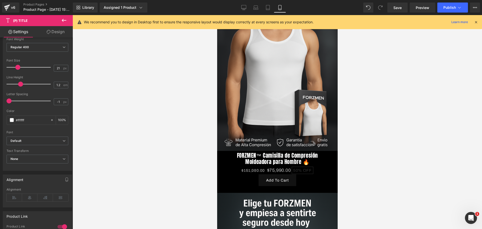
scroll to position [0, 260]
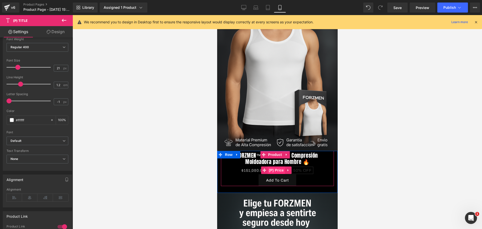
click at [274, 167] on span "(P) Price" at bounding box center [277, 171] width 18 height 8
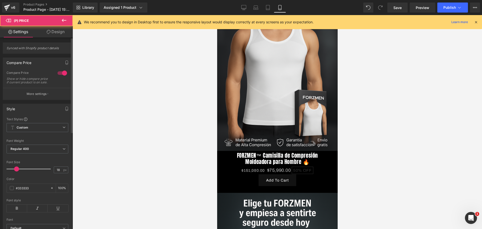
scroll to position [63, 0]
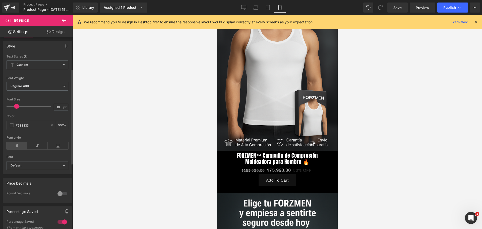
click at [16, 149] on icon at bounding box center [17, 146] width 21 height 8
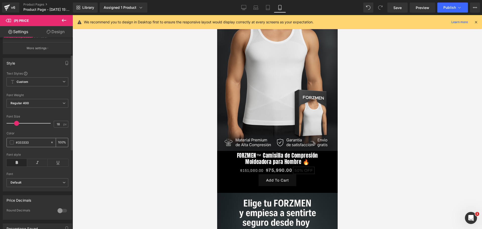
scroll to position [31, 0]
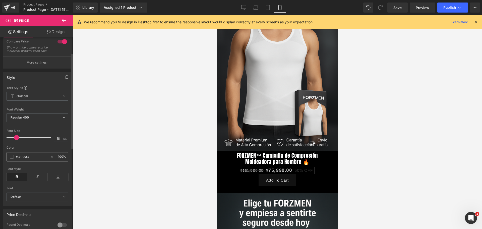
click at [12, 159] on span at bounding box center [12, 157] width 4 height 4
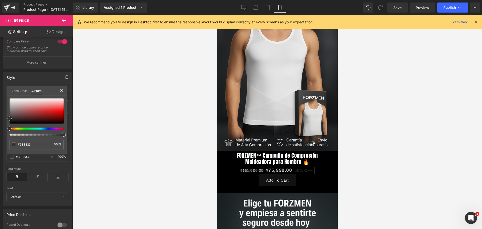
type input "#2d2d2d"
type input "#ef0000"
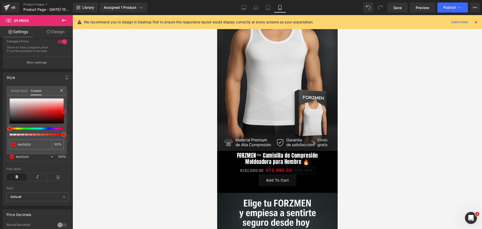
type input "#f40000"
drag, startPoint x: 10, startPoint y: 116, endPoint x: 78, endPoint y: 109, distance: 68.2
click at [78, 109] on div "(P) Price You are previewing how the will restyle your page. You can not edit E…" at bounding box center [241, 119] width 482 height 238
click at [106, 114] on div at bounding box center [278, 122] width 410 height 214
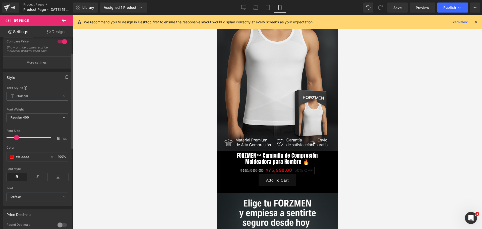
scroll to position [0, 173]
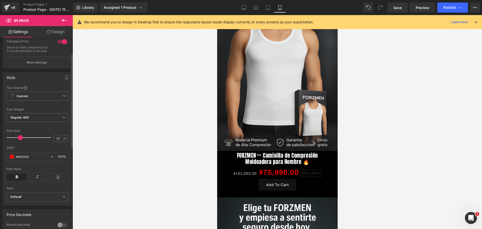
type input "26"
drag, startPoint x: 16, startPoint y: 143, endPoint x: 20, endPoint y: 143, distance: 3.3
click at [20, 140] on span at bounding box center [19, 137] width 5 height 5
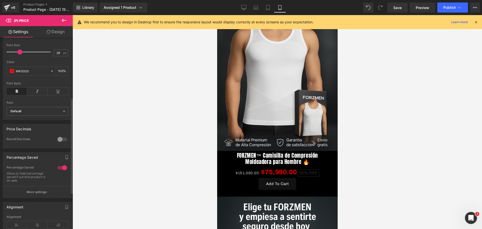
scroll to position [126, 0]
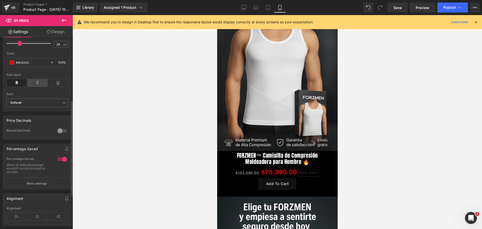
click at [33, 84] on icon at bounding box center [37, 83] width 21 height 8
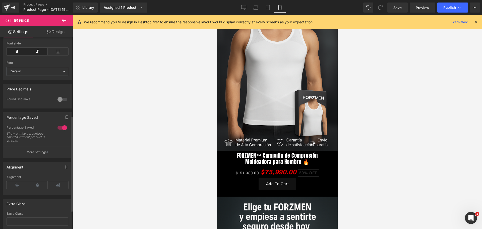
scroll to position [0, 0]
click at [28, 155] on p "More settings" at bounding box center [37, 152] width 20 height 5
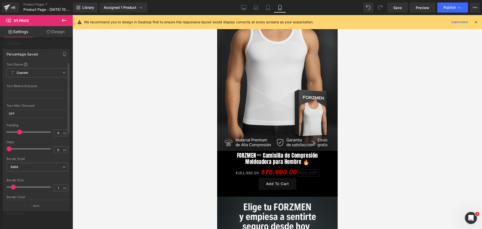
scroll to position [0, 173]
type input "2"
drag, startPoint x: 21, startPoint y: 134, endPoint x: 12, endPoint y: 133, distance: 8.9
click at [12, 133] on div at bounding box center [30, 132] width 42 height 10
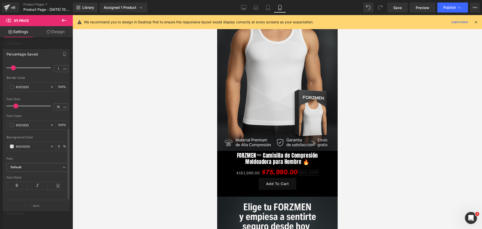
scroll to position [0, 0]
click at [11, 123] on span at bounding box center [12, 125] width 4 height 4
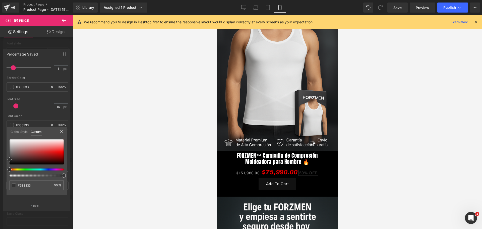
type input "#dcdada"
type input "#dedcdc"
click at [11, 140] on div at bounding box center [37, 151] width 54 height 25
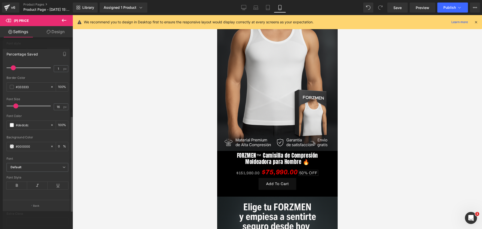
click at [138, 138] on div at bounding box center [278, 122] width 410 height 214
click at [9, 136] on div "Background Color #000000 0 %" at bounding box center [38, 146] width 62 height 21
click at [11, 144] on span at bounding box center [12, 146] width 4 height 4
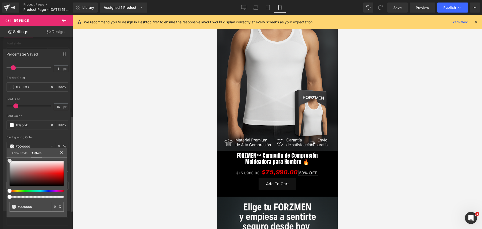
type input "#d3cece"
type input "#ffffff"
drag, startPoint x: 10, startPoint y: 161, endPoint x: 7, endPoint y: 155, distance: 6.4
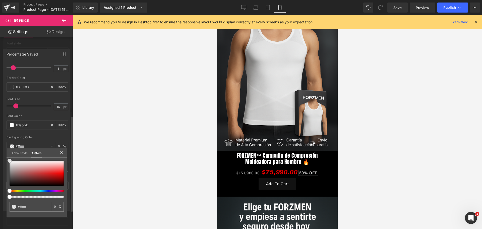
click at [7, 155] on div "Global Style Custom Setup Global Style #ffffff 0 %" at bounding box center [37, 156] width 60 height 15
drag, startPoint x: 10, startPoint y: 158, endPoint x: 10, endPoint y: 162, distance: 4.3
click at [10, 160] on div "#ffffff 0 %" at bounding box center [37, 161] width 60 height 6
click at [10, 161] on span at bounding box center [10, 161] width 4 height 4
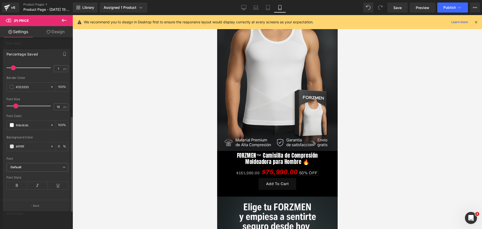
click at [101, 147] on div at bounding box center [278, 122] width 410 height 214
click at [12, 144] on span at bounding box center [12, 146] width 4 height 4
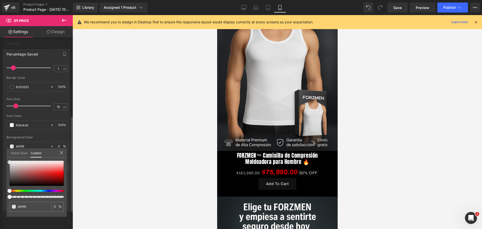
type input "#efefef"
type input "#d6d6d6"
type input "#adadad"
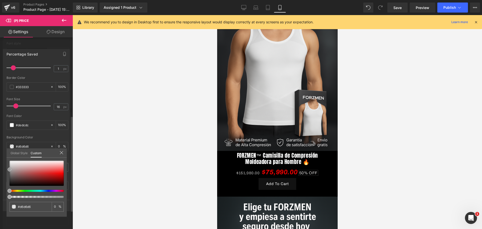
type input "#adadad"
type input "#a8a8a8"
type input "#d6d5d5"
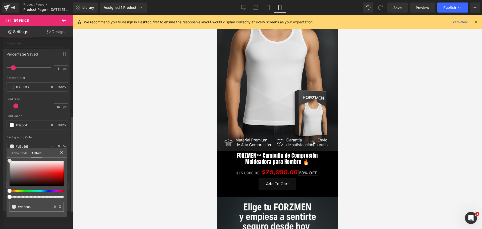
type input "#ffffff"
drag, startPoint x: 9, startPoint y: 162, endPoint x: 36, endPoint y: 157, distance: 27.7
click at [10, 157] on div "Global Style Custom Setup Global Style #ffffff 0 %" at bounding box center [37, 156] width 60 height 15
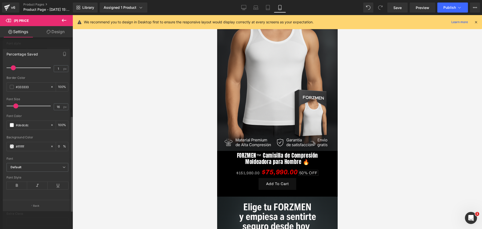
click at [87, 152] on div at bounding box center [278, 122] width 410 height 214
click at [19, 182] on icon at bounding box center [17, 186] width 21 height 8
click at [34, 182] on icon at bounding box center [37, 186] width 21 height 8
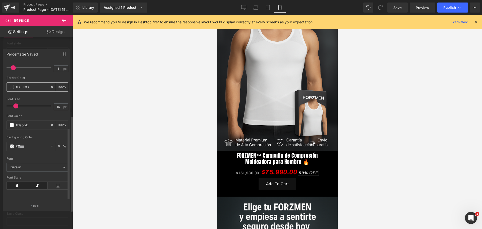
click at [13, 85] on span at bounding box center [12, 87] width 4 height 4
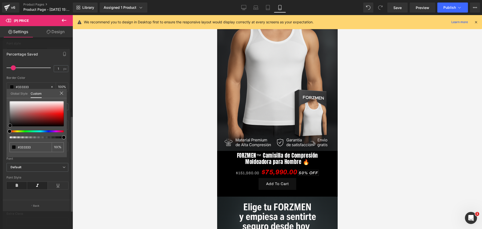
type input "#303030"
type input "#000000"
drag, startPoint x: 9, startPoint y: 123, endPoint x: 8, endPoint y: 131, distance: 8.6
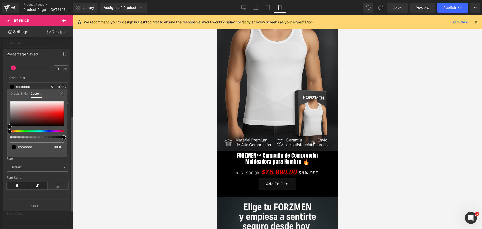
click at [10, 131] on div at bounding box center [37, 119] width 54 height 37
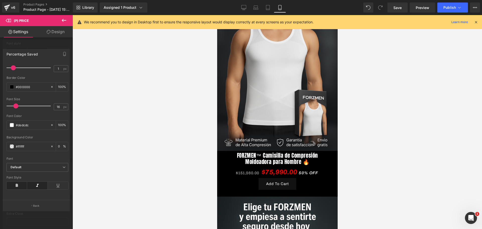
click at [123, 133] on div at bounding box center [278, 122] width 410 height 214
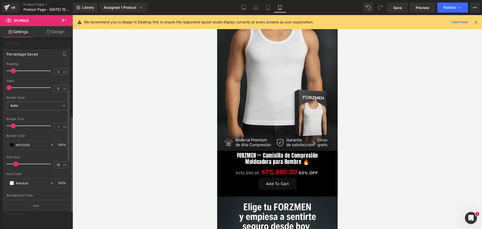
scroll to position [0, 0]
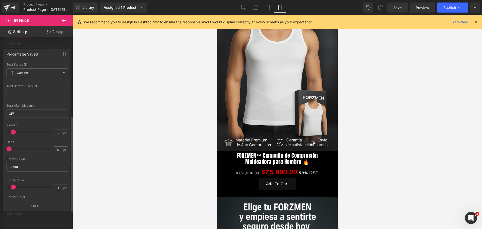
click at [46, 202] on button "Back" at bounding box center [36, 205] width 67 height 11
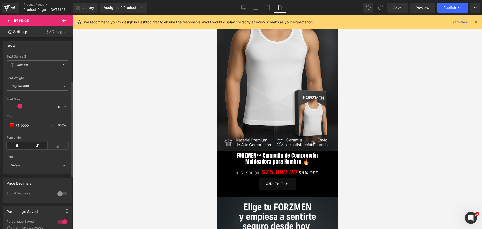
scroll to position [22, 0]
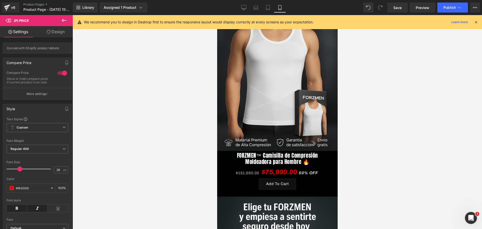
click at [43, 103] on div "Style Text Styles Custom Custom Setup Global Style Custom Setup Global Style Th…" at bounding box center [37, 168] width 75 height 137
click at [43, 100] on button "More settings" at bounding box center [37, 94] width 69 height 12
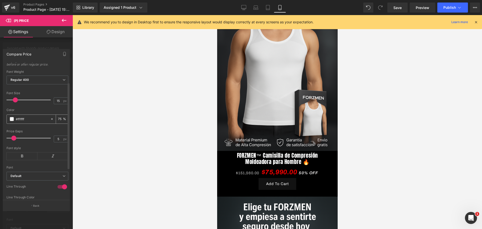
click at [12, 120] on div "#ffffff" at bounding box center [28, 119] width 43 height 9
click at [12, 121] on span at bounding box center [12, 119] width 4 height 4
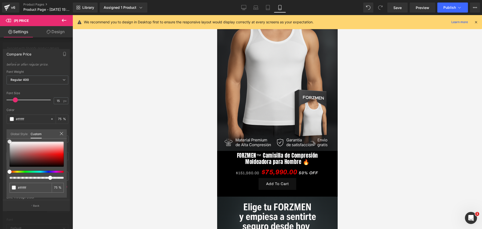
type input "#fcfcfc"
type input "#e8e8e8"
type input "#8e8989"
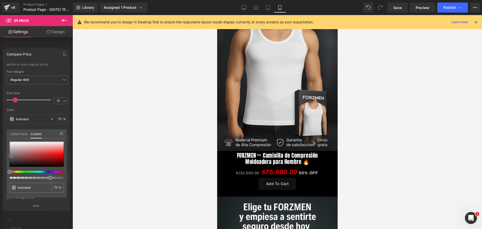
type input "#8e8989"
type input "#4f4949"
type input "#1d1a1a"
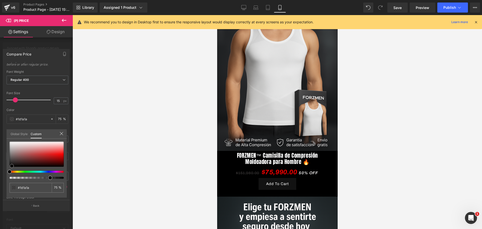
type input "#020202"
type input "#050404"
type input "#9d0f0f"
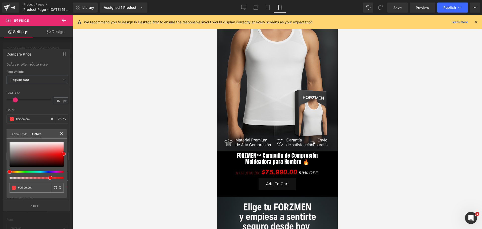
type input "#9d0f0f"
type input "#ff0a0a"
drag, startPoint x: 10, startPoint y: 140, endPoint x: 76, endPoint y: 152, distance: 67.4
click at [76, 152] on div "(P) Price You are previewing how the will restyle your page. You can not edit E…" at bounding box center [241, 119] width 482 height 238
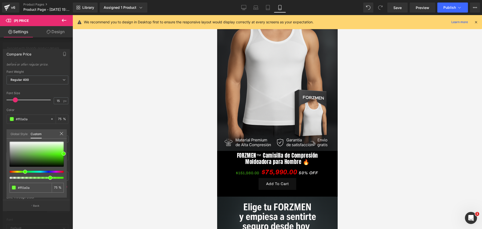
type input "#4fff0a"
click at [23, 171] on div at bounding box center [35, 172] width 54 height 2
type input "#53ff0f"
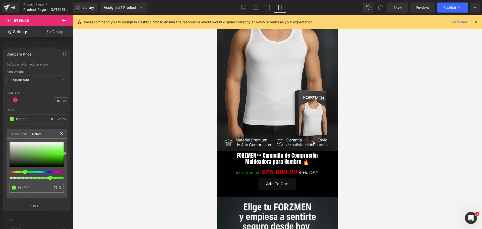
type input "#5bfc1b"
type input "#5ffc20"
type input "#62fc25"
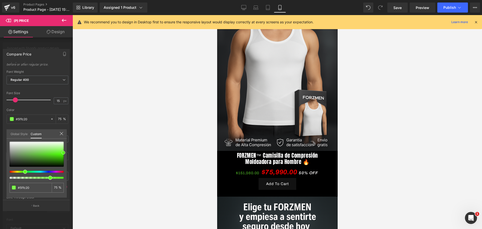
type input "#62fc25"
type input "#6afc2f"
type input "#6afb31"
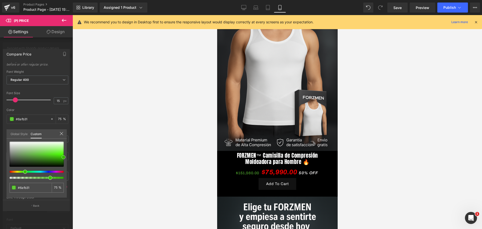
type input "#3ccf02"
type input "#2ea300"
type input "#288e00"
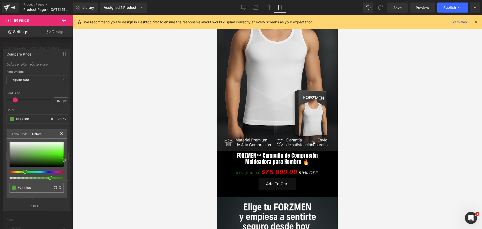
type input "#288e00"
type input "#2fa800"
type input "#44ee01"
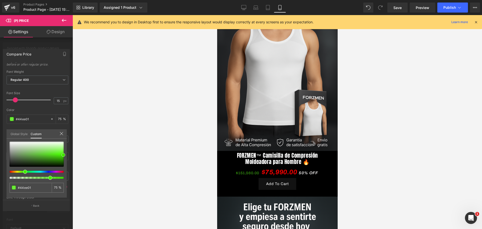
click at [64, 155] on span at bounding box center [63, 155] width 4 height 4
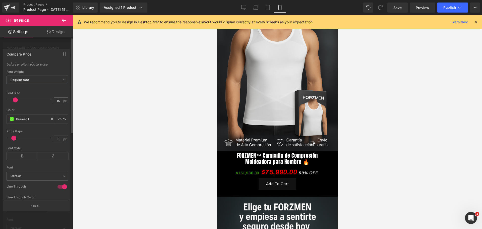
click at [93, 146] on div at bounding box center [278, 122] width 410 height 214
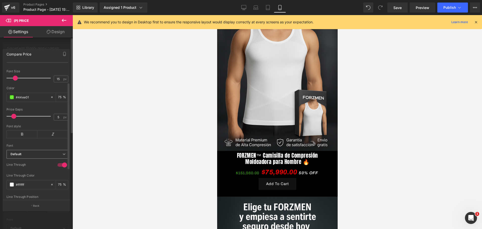
scroll to position [63, 0]
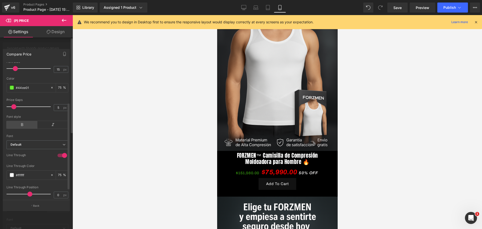
click at [19, 129] on icon at bounding box center [22, 125] width 31 height 8
click at [52, 129] on icon at bounding box center [52, 125] width 31 height 8
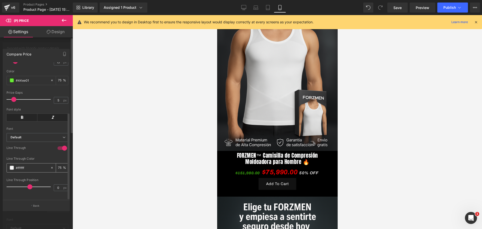
click at [10, 166] on span at bounding box center [12, 168] width 4 height 4
click at [21, 78] on input "#44ee01" at bounding box center [32, 81] width 32 height 6
click at [23, 165] on input "#ffffff" at bounding box center [32, 168] width 32 height 6
paste input "44ee01"
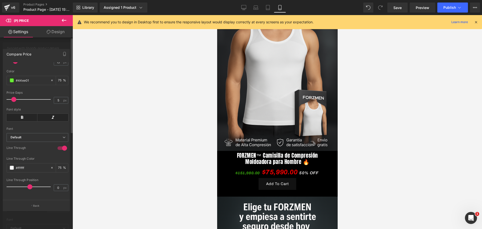
type input "#44ee01"
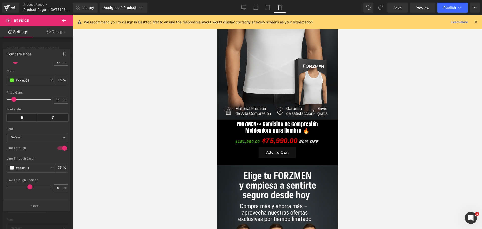
scroll to position [0, 173]
click at [63, 18] on icon at bounding box center [64, 20] width 6 height 6
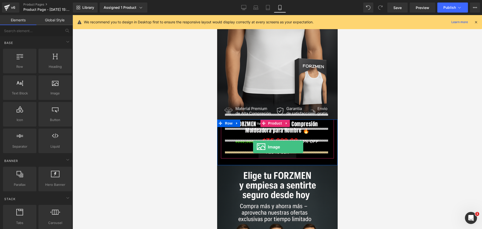
drag, startPoint x: 273, startPoint y: 101, endPoint x: 253, endPoint y: 147, distance: 49.9
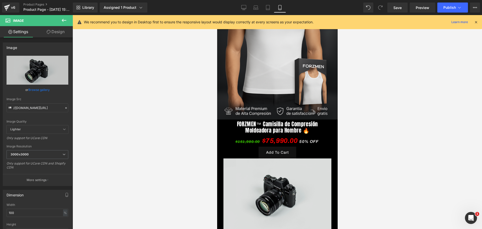
scroll to position [0, 0]
click at [268, 207] on img at bounding box center [277, 195] width 108 height 72
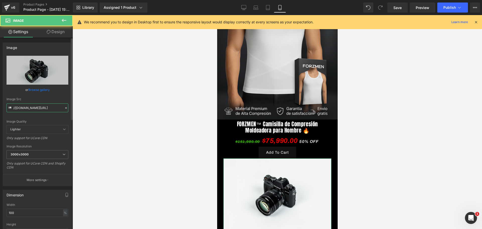
click at [24, 109] on input "//[DOMAIN_NAME][URL]" at bounding box center [38, 108] width 62 height 9
type input "[URL][DOMAIN_NAME]"
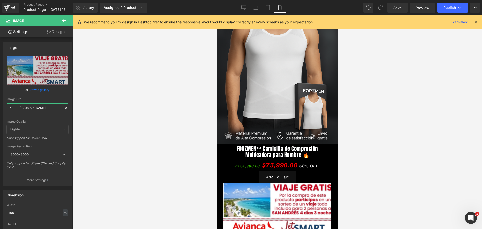
scroll to position [63, 0]
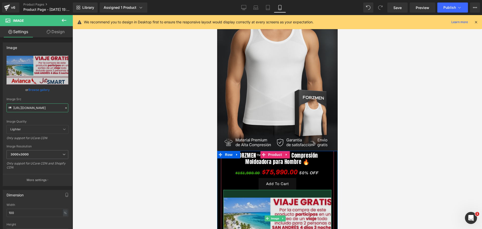
drag, startPoint x: 298, startPoint y: 183, endPoint x: 579, endPoint y: 190, distance: 281.0
click at [299, 191] on div "Image 31px" at bounding box center [277, 219] width 108 height 58
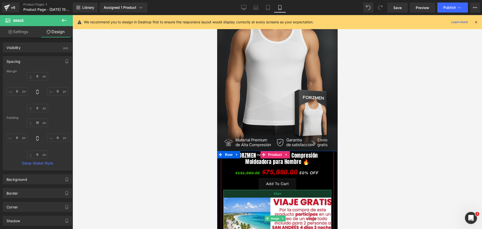
scroll to position [0, 0]
type input "21px"
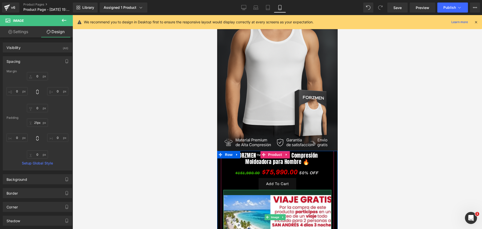
drag, startPoint x: 293, startPoint y: 188, endPoint x: 292, endPoint y: 186, distance: 2.6
click at [292, 190] on div at bounding box center [277, 192] width 108 height 5
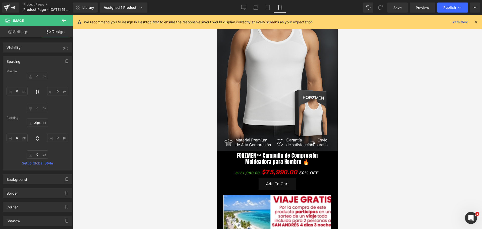
click at [366, 181] on div at bounding box center [278, 122] width 410 height 214
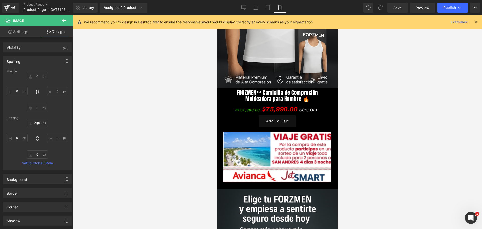
scroll to position [0, 87]
click at [399, 10] on link "Save" at bounding box center [398, 8] width 20 height 10
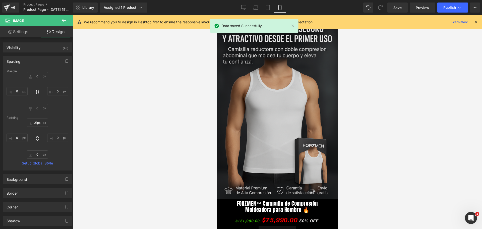
scroll to position [0, 0]
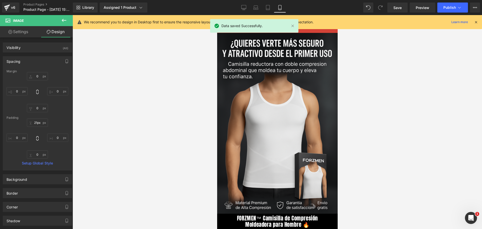
click at [477, 24] on div at bounding box center [476, 22] width 4 height 6
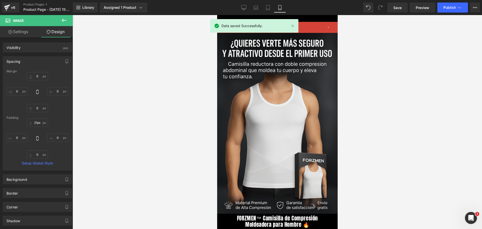
scroll to position [0, 260]
click at [450, 3] on button "Publish" at bounding box center [453, 8] width 31 height 10
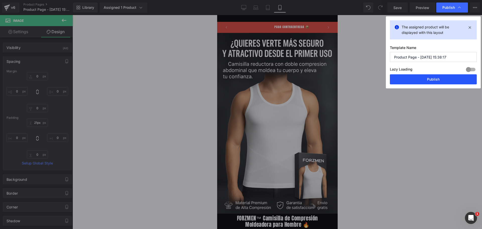
click at [423, 76] on button "Publish" at bounding box center [433, 79] width 87 height 10
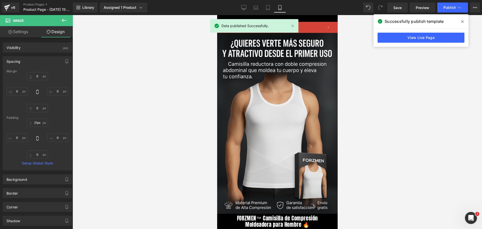
scroll to position [0, 87]
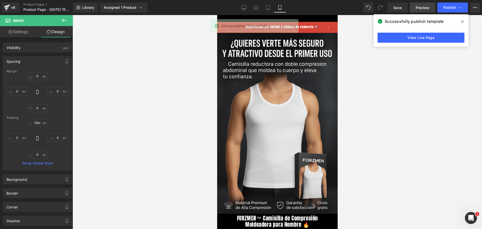
click at [426, 12] on link "Preview" at bounding box center [423, 8] width 26 height 10
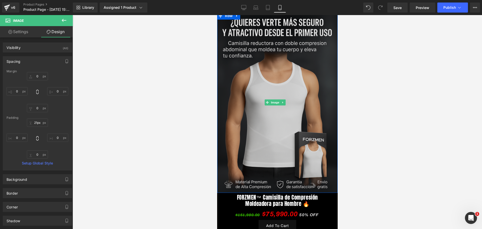
scroll to position [31, 0]
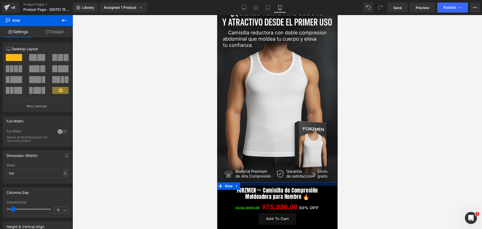
drag, startPoint x: 297, startPoint y: 176, endPoint x: 595, endPoint y: 176, distance: 298.0
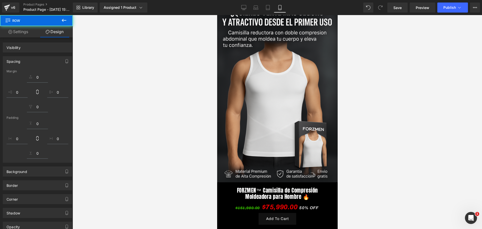
click at [378, 161] on div at bounding box center [278, 122] width 410 height 214
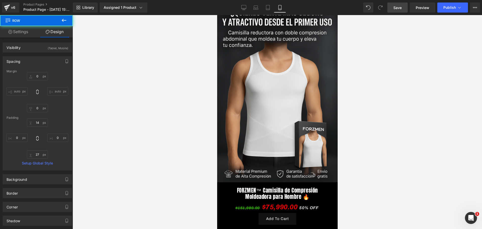
type input "0"
type input "14"
type input "0"
type input "27"
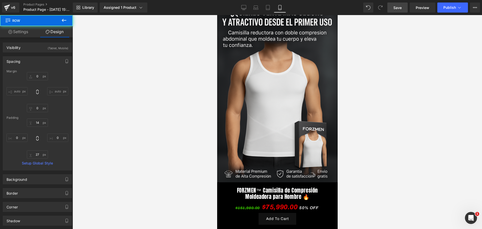
type input "0"
click at [400, 11] on link "Save" at bounding box center [398, 8] width 20 height 10
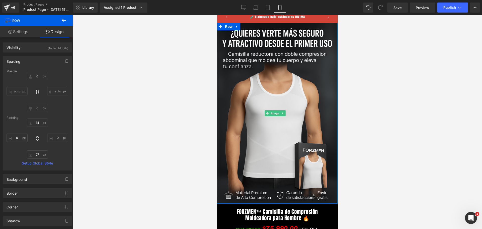
scroll to position [0, 0]
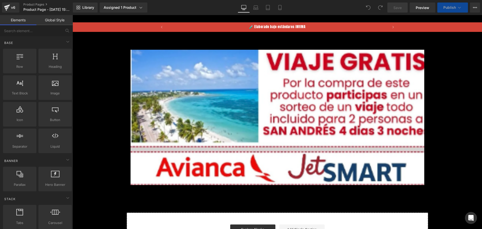
click at [288, 6] on div "Library Assigned 1 Product Product Preview FORZMEN™ Camisilla de Compresión Mol…" at bounding box center [278, 8] width 410 height 10
click at [283, 8] on link "Mobile" at bounding box center [280, 8] width 12 height 10
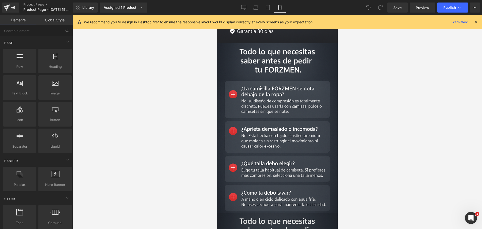
scroll to position [1759, 0]
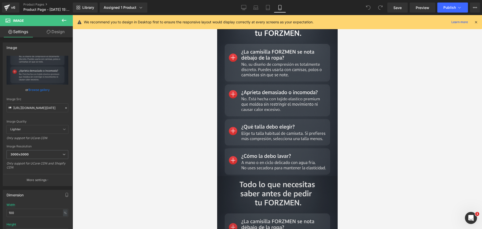
scroll to position [0, 260]
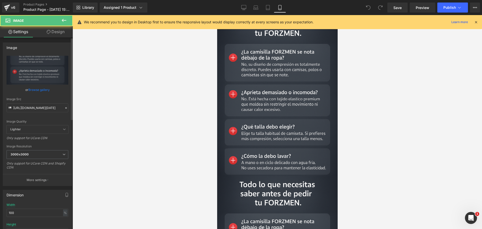
scroll to position [0, 87]
click at [41, 101] on div "Image Src" at bounding box center [38, 99] width 62 height 4
click at [40, 107] on input "[URL][DOMAIN_NAME][DATE]" at bounding box center [38, 108] width 62 height 9
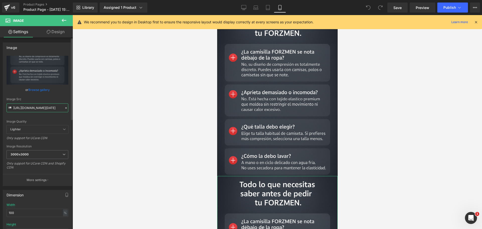
click at [40, 107] on input "[URL][DOMAIN_NAME][DATE]" at bounding box center [38, 108] width 62 height 9
paste input "fdrN68YN/Chat-GPT-Image-10-oct-2025-09-49-06"
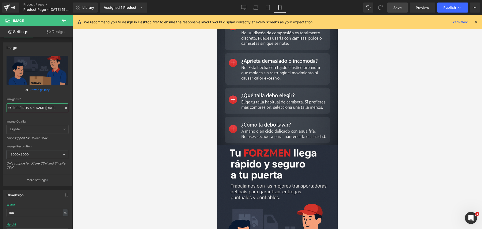
scroll to position [0, 0]
type input "https://i.ibb.co/fdrN68YN/Chat-GPT-Image-10-oct-2025-09-49-06-p-m.png"
click at [403, 3] on link "Save" at bounding box center [398, 8] width 20 height 10
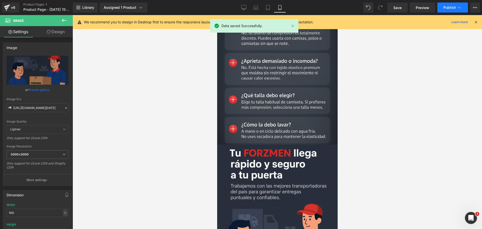
click at [441, 7] on button "Publish" at bounding box center [453, 8] width 31 height 10
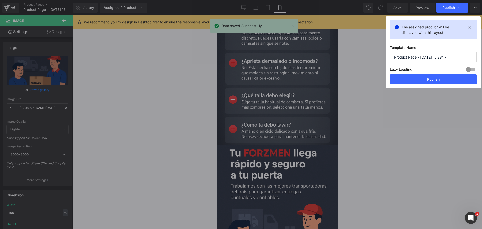
scroll to position [0, 87]
click at [397, 75] on button "Publish" at bounding box center [433, 79] width 87 height 10
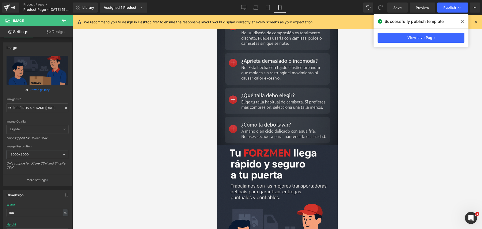
scroll to position [0, 0]
